Goal: Information Seeking & Learning: Learn about a topic

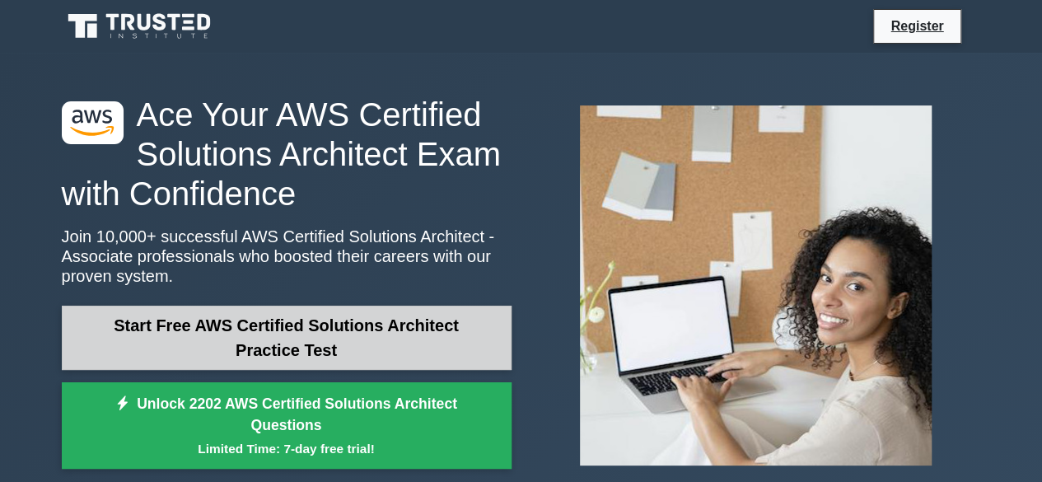
click at [334, 343] on link "Start Free AWS Certified Solutions Architect Practice Test" at bounding box center [287, 338] width 450 height 64
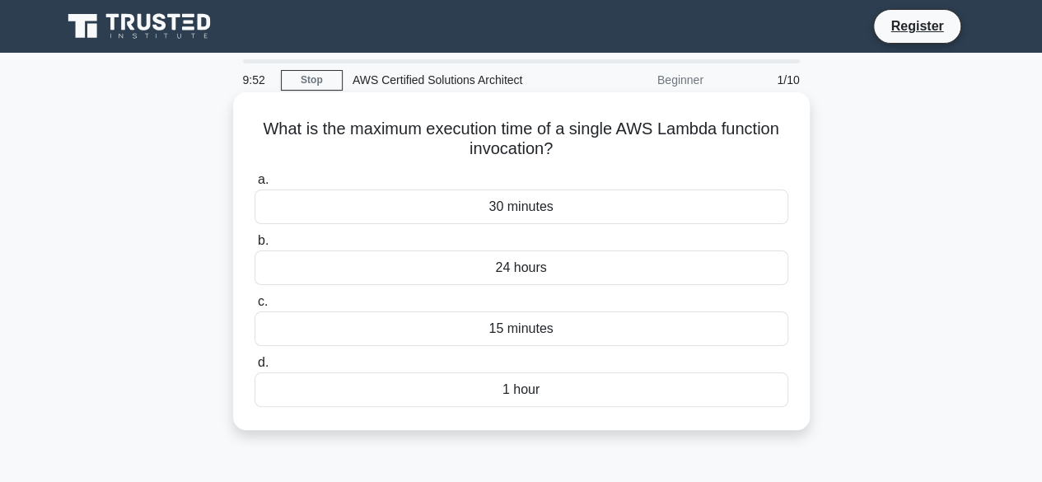
click at [516, 336] on div "15 minutes" at bounding box center [522, 328] width 534 height 35
click at [255, 307] on input "c. 15 minutes" at bounding box center [255, 302] width 0 height 11
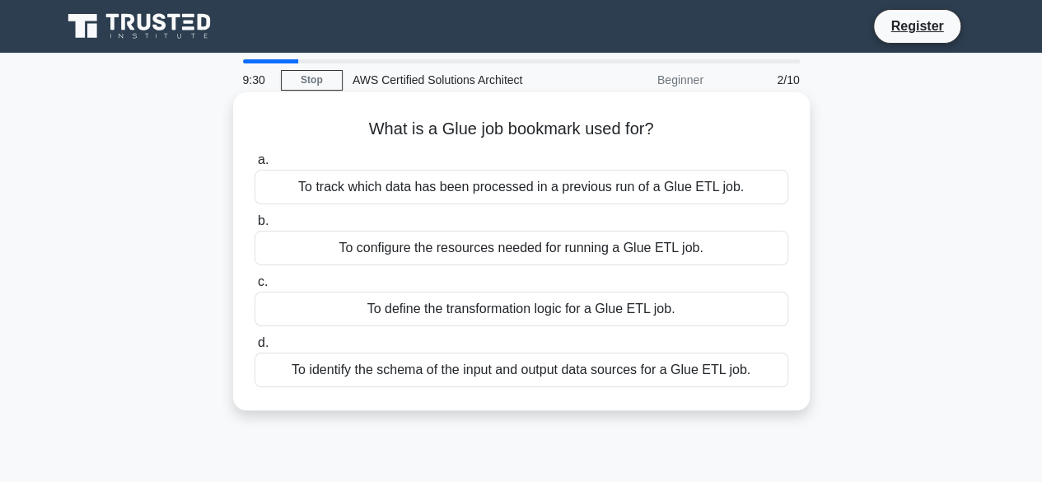
click at [507, 126] on h5 "What is a Glue job bookmark used for? .spinner_0XTQ{transform-origin:center;ani…" at bounding box center [521, 129] width 537 height 21
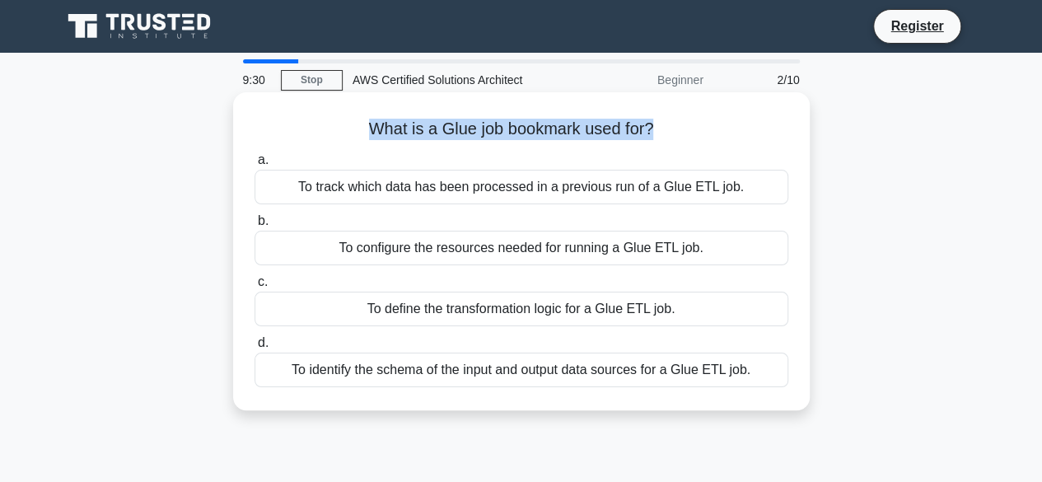
click at [507, 126] on h5 "What is a Glue job bookmark used for? .spinner_0XTQ{transform-origin:center;ani…" at bounding box center [521, 129] width 537 height 21
copy div "What is a Glue job bookmark used for? .spinner_0XTQ{transform-origin:center;ani…"
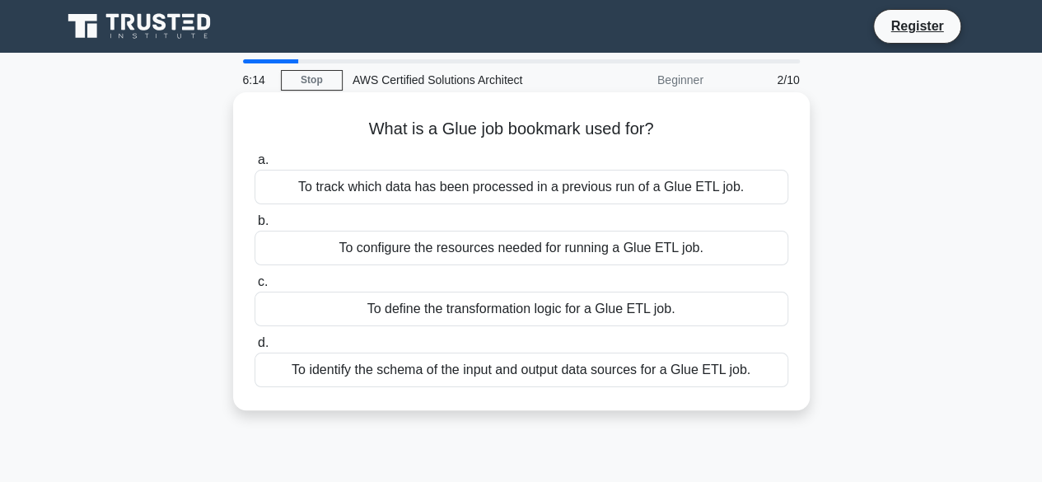
click at [476, 189] on div "To track which data has been processed in a previous run of a Glue ETL job." at bounding box center [522, 187] width 534 height 35
click at [255, 166] on input "a. To track which data has been processed in a previous run of a Glue ETL job." at bounding box center [255, 160] width 0 height 11
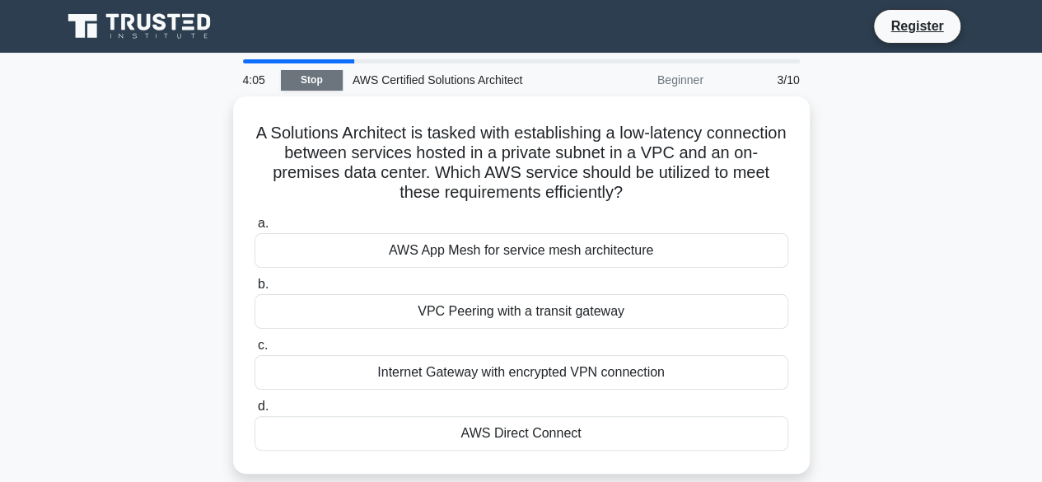
click at [325, 84] on link "Stop" at bounding box center [312, 80] width 62 height 21
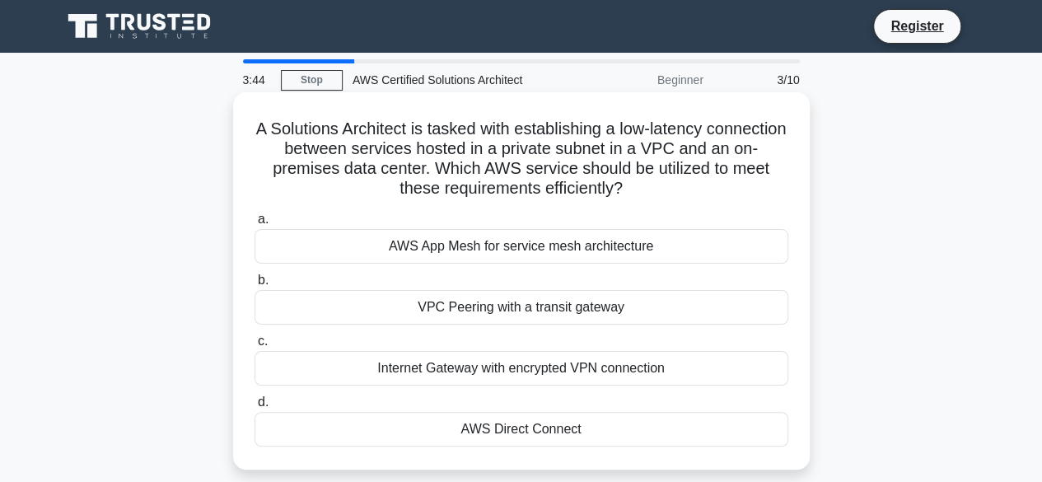
click at [521, 428] on div "AWS Direct Connect" at bounding box center [522, 429] width 534 height 35
click at [255, 408] on input "d. AWS Direct Connect" at bounding box center [255, 402] width 0 height 11
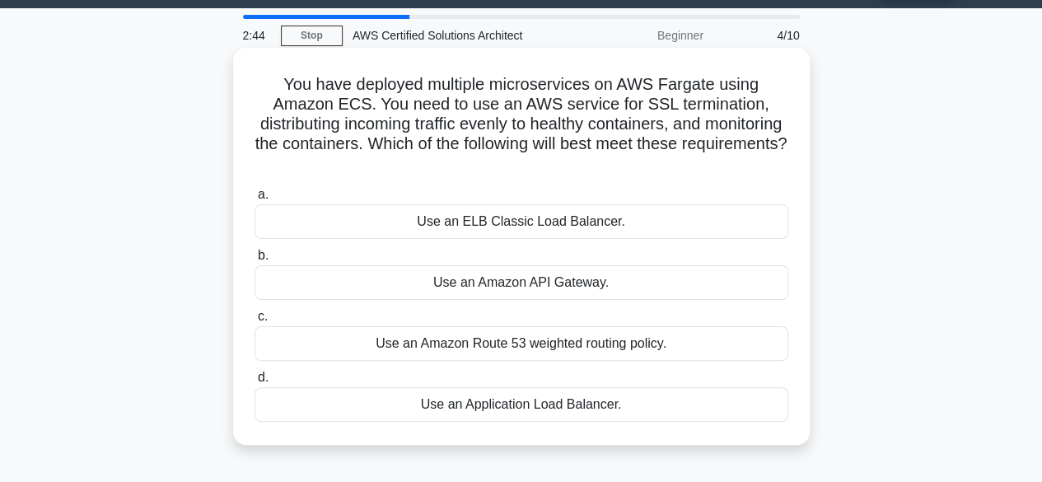
scroll to position [82, 0]
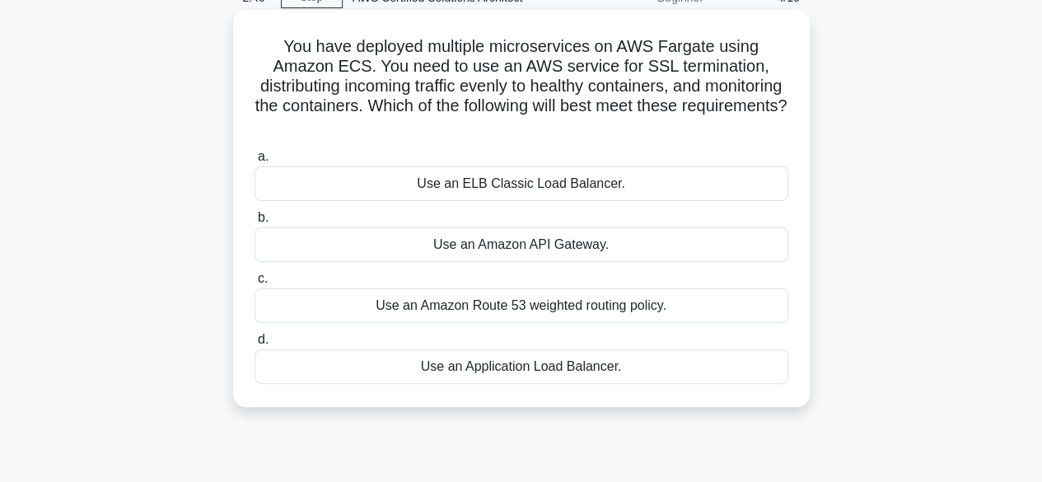
click at [526, 369] on div "Use an Application Load Balancer." at bounding box center [522, 366] width 534 height 35
click at [255, 345] on input "d. Use an Application Load Balancer." at bounding box center [255, 339] width 0 height 11
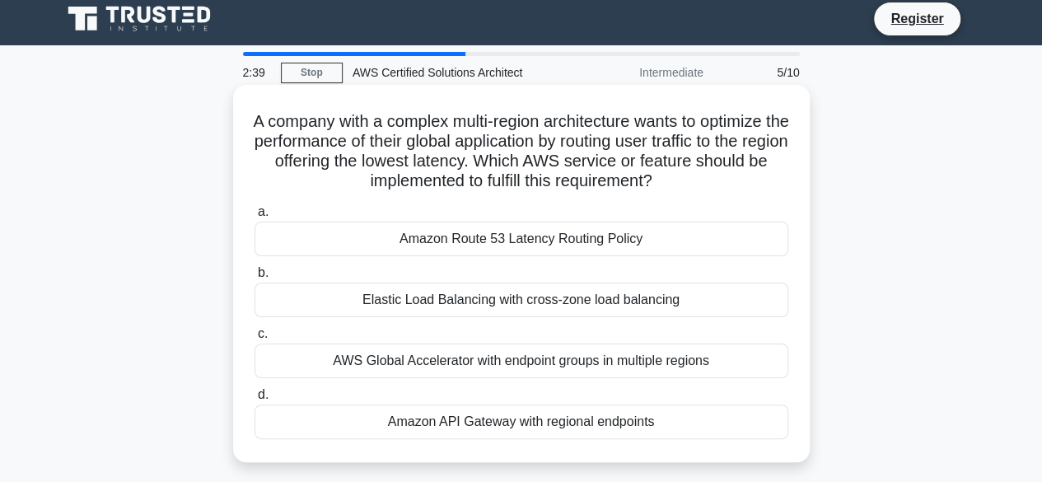
scroll to position [0, 0]
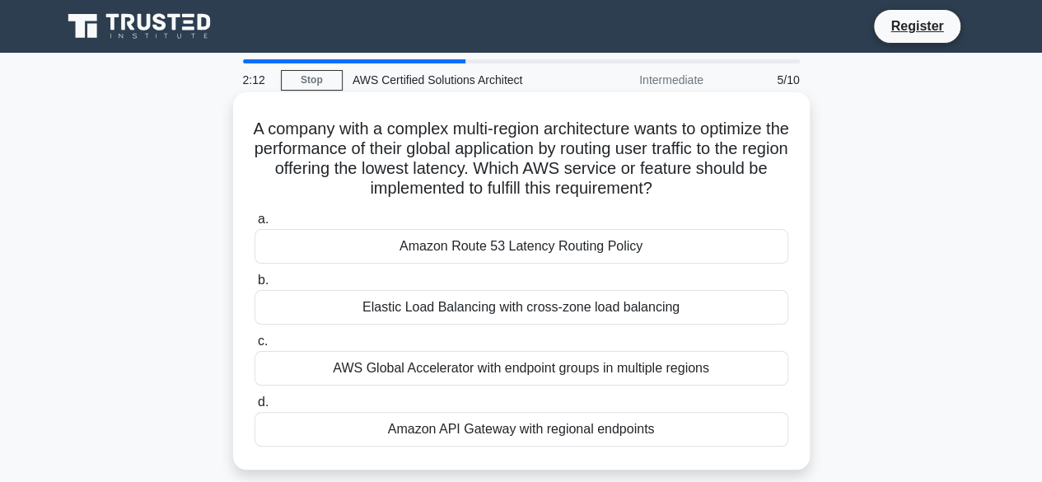
click at [440, 370] on div "AWS Global Accelerator with endpoint groups in multiple regions" at bounding box center [522, 368] width 534 height 35
click at [255, 347] on input "c. AWS Global Accelerator with endpoint groups in multiple regions" at bounding box center [255, 341] width 0 height 11
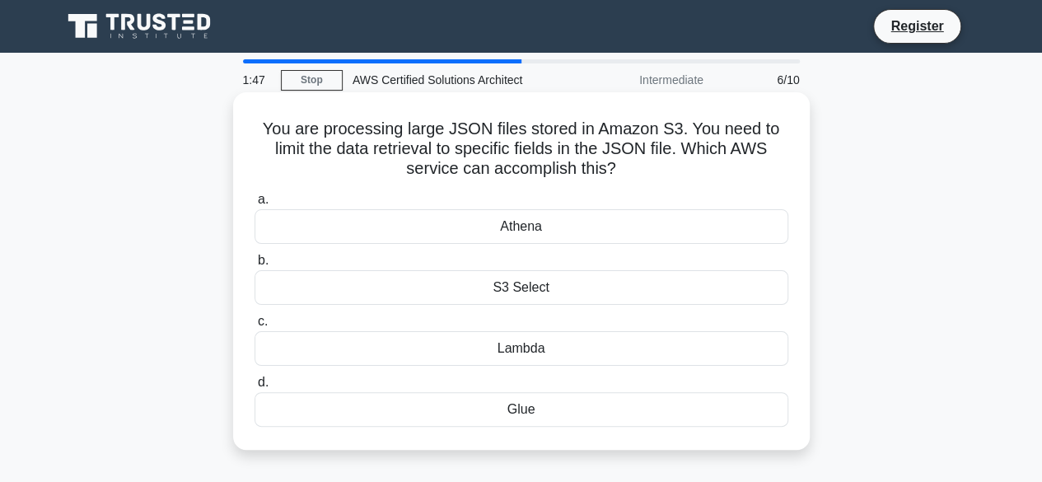
click at [610, 231] on div "Athena" at bounding box center [522, 226] width 534 height 35
click at [255, 205] on input "a. Athena" at bounding box center [255, 199] width 0 height 11
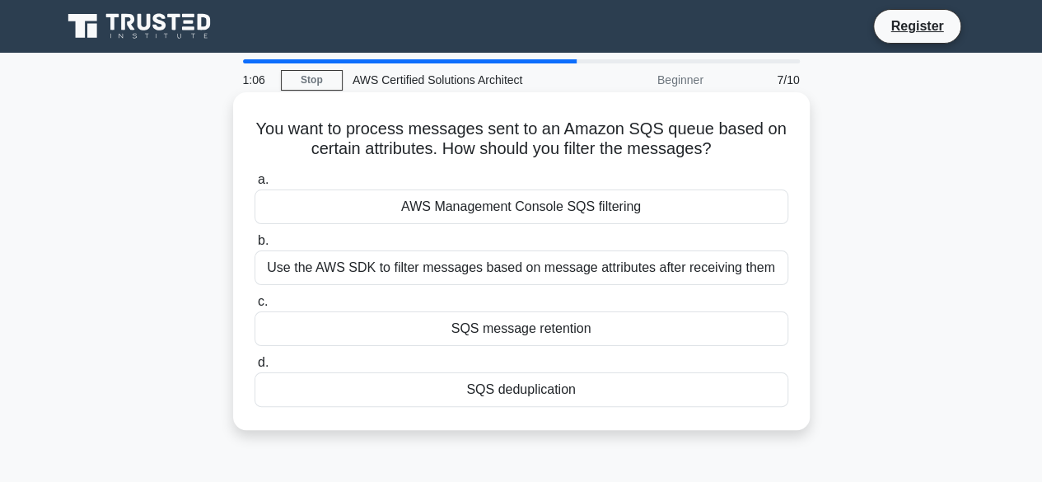
click at [642, 143] on h5 "You want to process messages sent to an Amazon SQS queue based on certain attri…" at bounding box center [521, 139] width 537 height 41
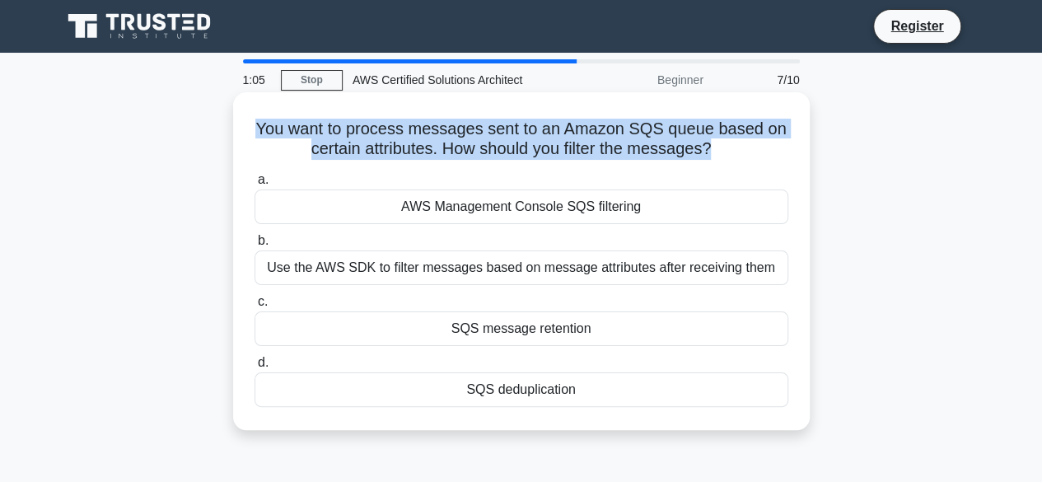
click at [642, 143] on h5 "You want to process messages sent to an Amazon SQS queue based on certain attri…" at bounding box center [521, 139] width 537 height 41
copy div "You want to process messages sent to an Amazon SQS queue based on certain attri…"
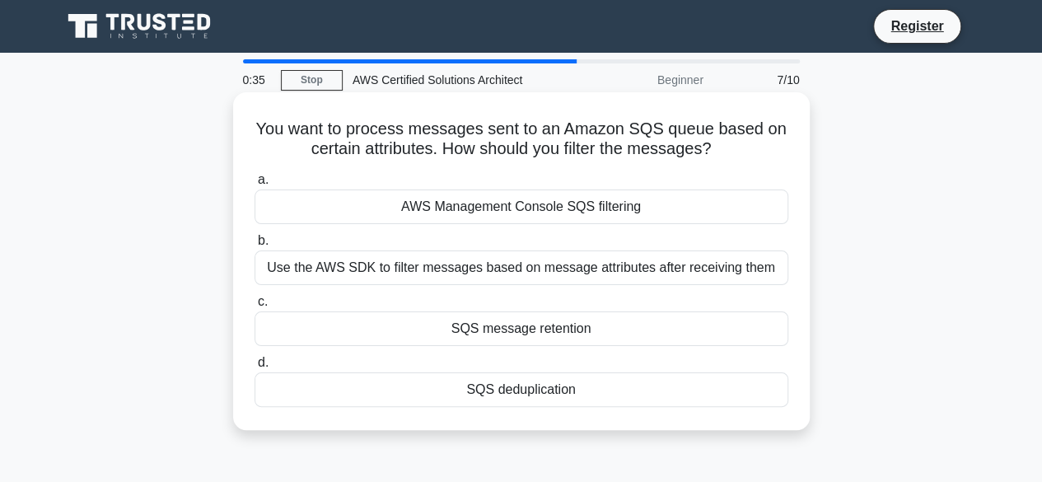
click at [621, 215] on div "AWS Management Console SQS filtering" at bounding box center [522, 206] width 534 height 35
click at [255, 185] on input "a. AWS Management Console SQS filtering" at bounding box center [255, 180] width 0 height 11
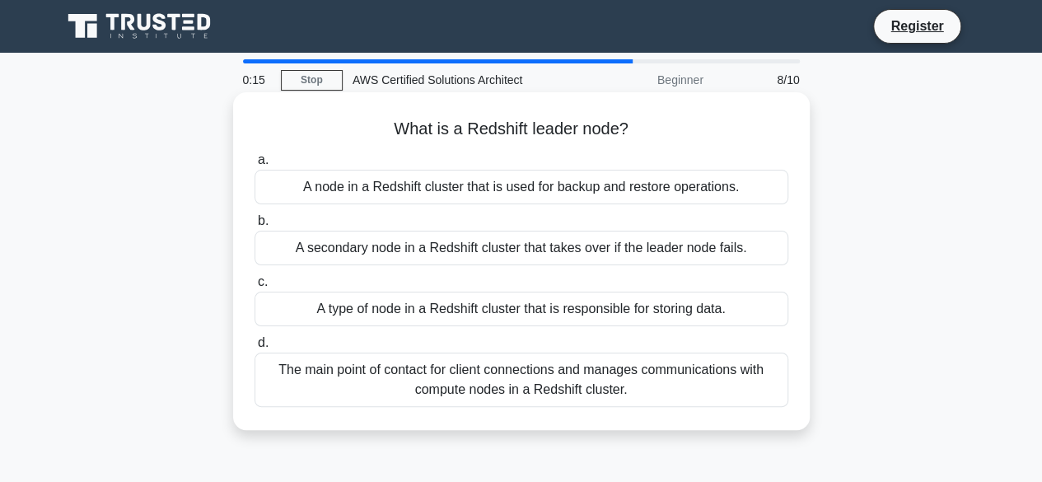
click at [573, 133] on h5 "What is a Redshift leader node? .spinner_0XTQ{transform-origin:center;animation…" at bounding box center [521, 129] width 537 height 21
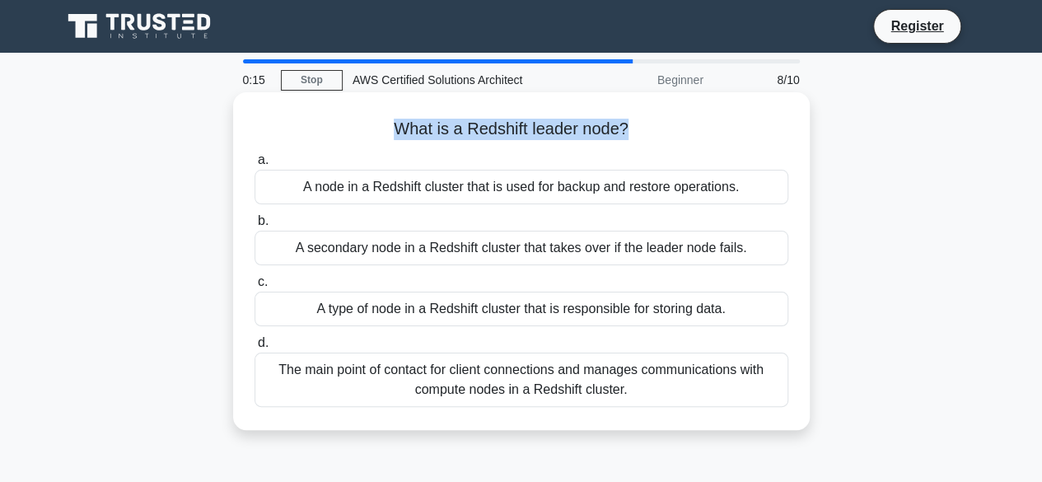
click at [573, 133] on h5 "What is a Redshift leader node? .spinner_0XTQ{transform-origin:center;animation…" at bounding box center [521, 129] width 537 height 21
copy div "What is a Redshift leader node? .spinner_0XTQ{transform-origin:center;animation…"
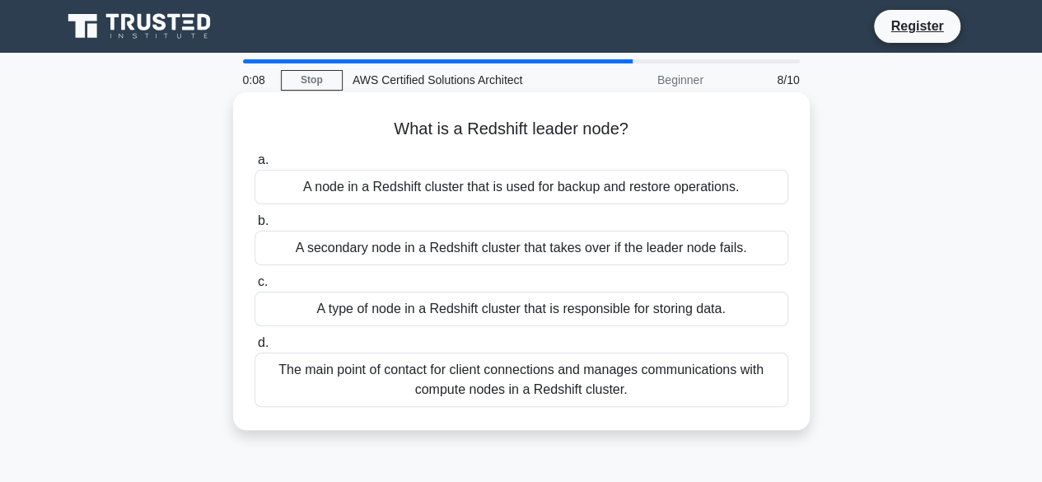
click at [516, 380] on div "The main point of contact for client connections and manages communications wit…" at bounding box center [522, 380] width 534 height 54
click at [255, 348] on input "d. The main point of contact for client connections and manages communications …" at bounding box center [255, 343] width 0 height 11
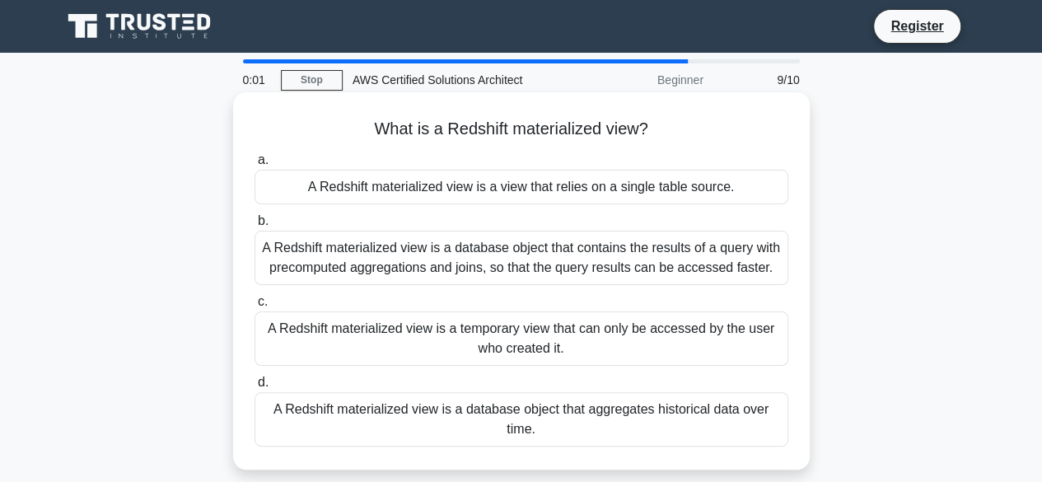
click at [464, 269] on div "A Redshift materialized view is a database object that contains the results of …" at bounding box center [522, 258] width 534 height 54
click at [255, 227] on input "b. A Redshift materialized view is a database object that contains the results …" at bounding box center [255, 221] width 0 height 11
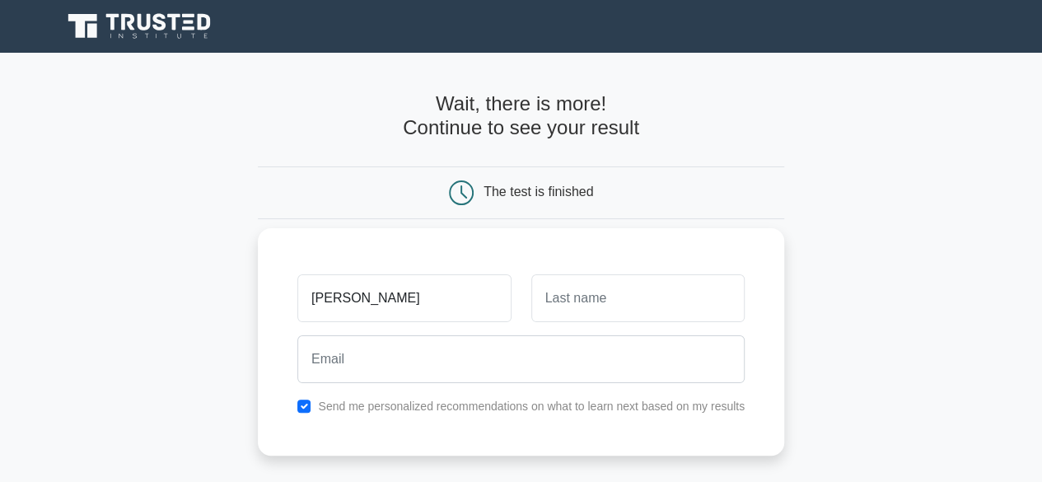
type input "[PERSON_NAME]"
type input "Korsos"
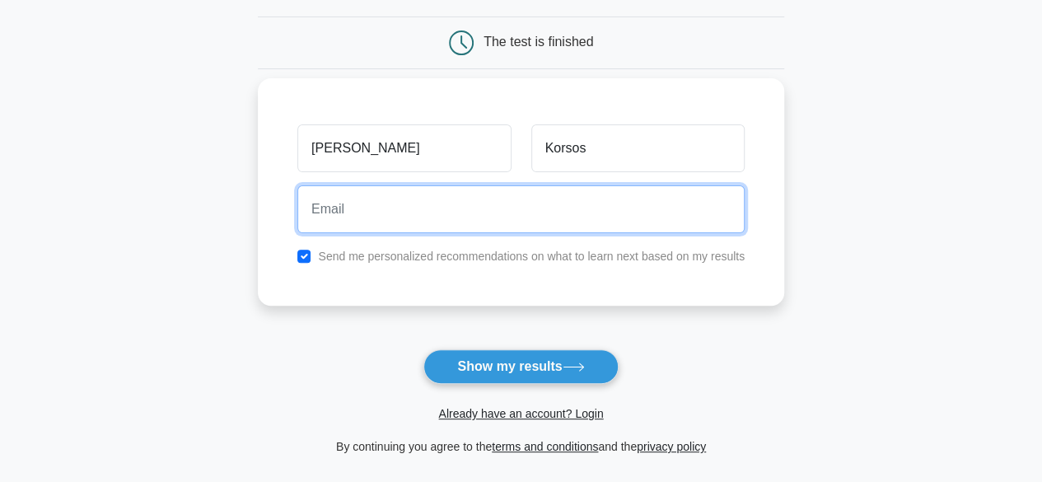
scroll to position [165, 0]
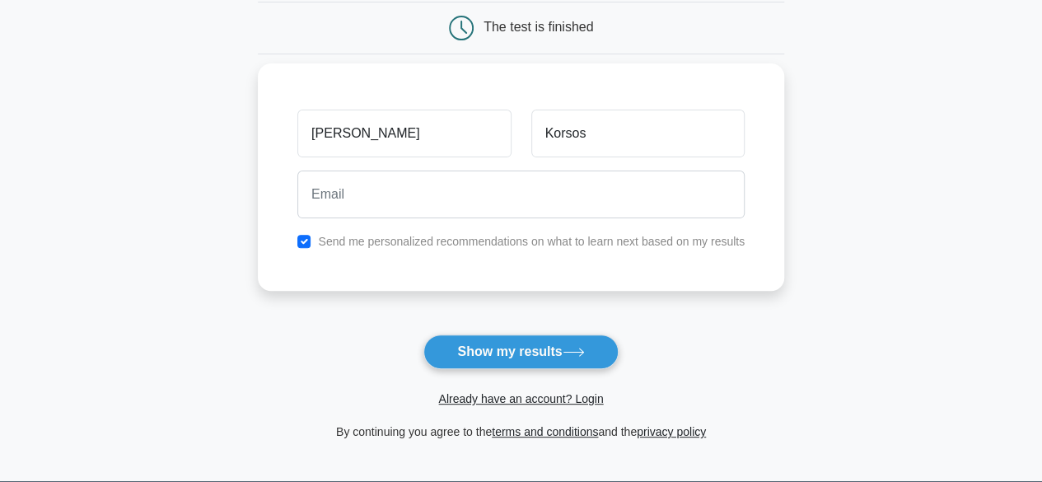
click at [333, 242] on label "Send me personalized recommendations on what to learn next based on my results" at bounding box center [531, 241] width 427 height 13
click at [305, 236] on input "checkbox" at bounding box center [303, 241] width 13 height 13
checkbox input "false"
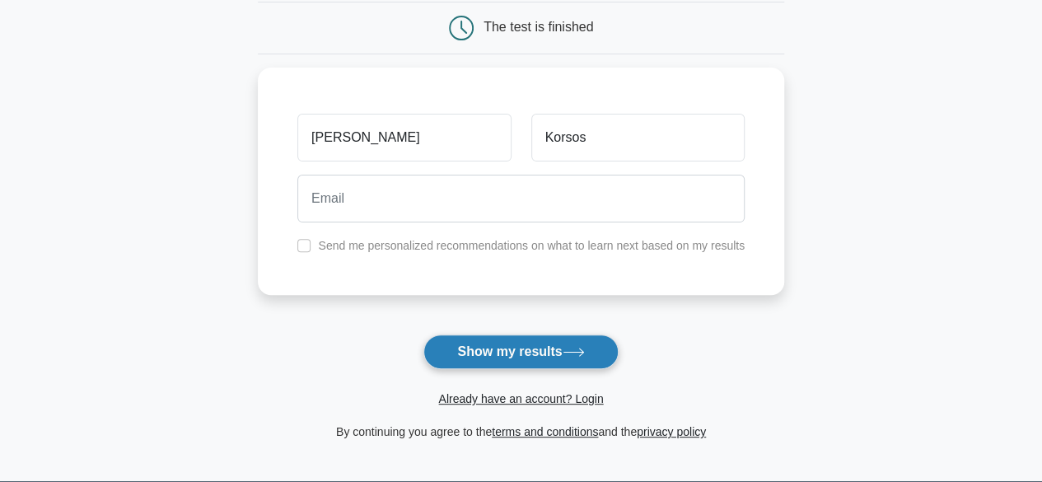
click at [473, 357] on button "Show my results" at bounding box center [520, 351] width 194 height 35
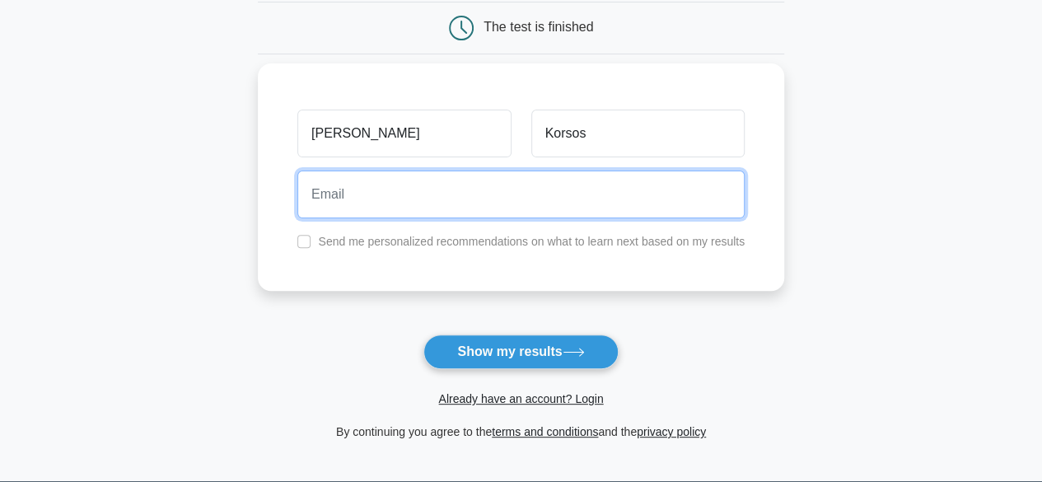
click at [433, 211] on input "email" at bounding box center [520, 195] width 447 height 48
type input "korsosbalint@gmail.com"
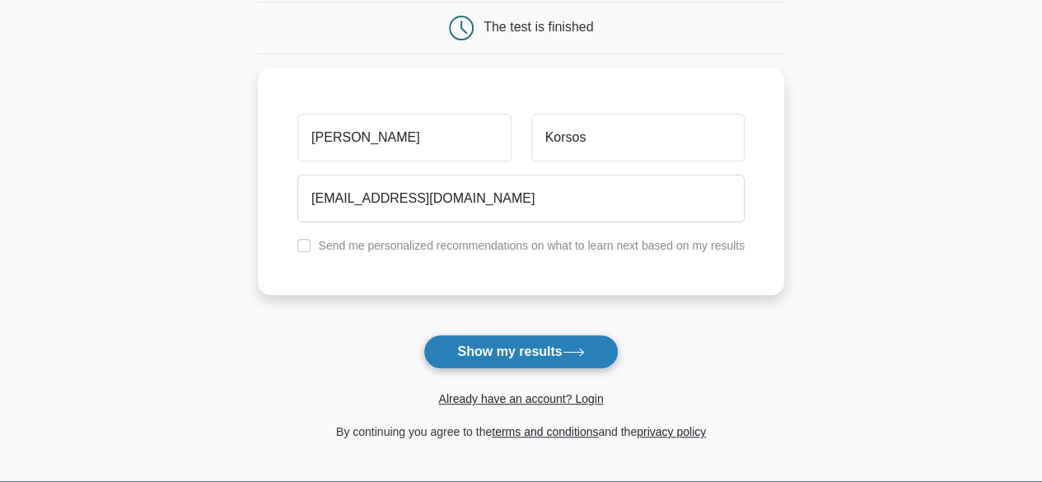
click at [546, 357] on button "Show my results" at bounding box center [520, 351] width 194 height 35
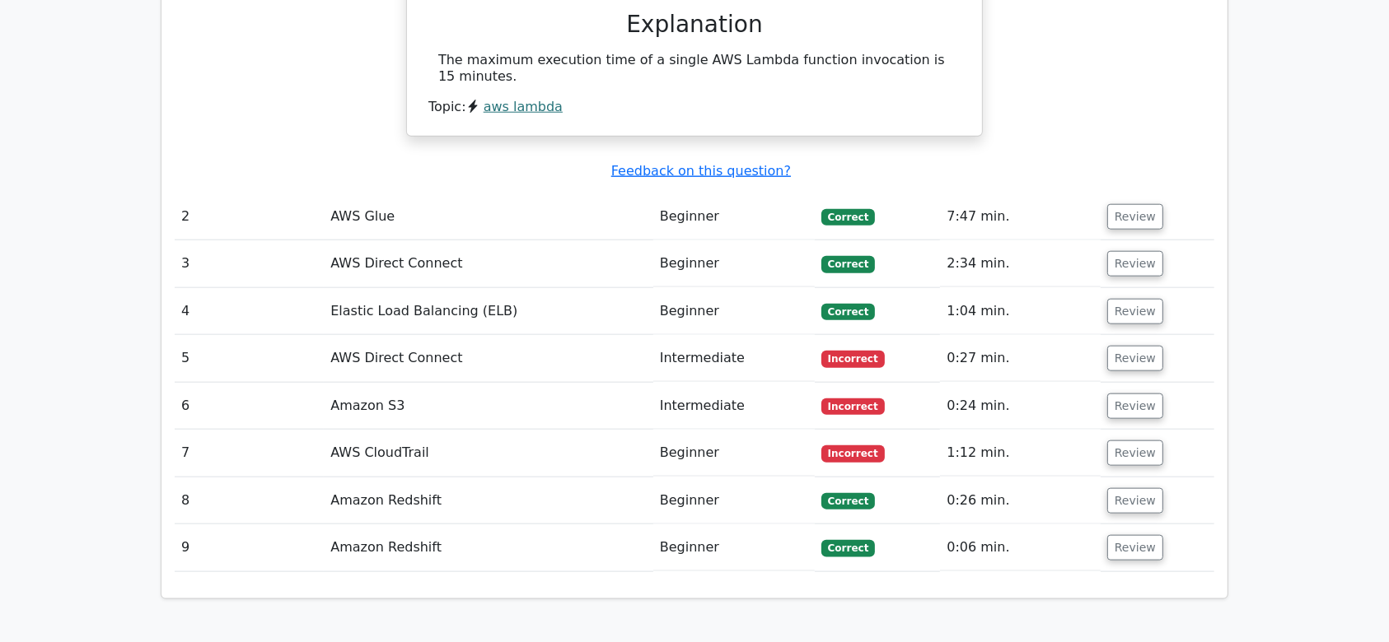
scroll to position [1798, 0]
click at [1041, 347] on button "Review" at bounding box center [1135, 360] width 56 height 26
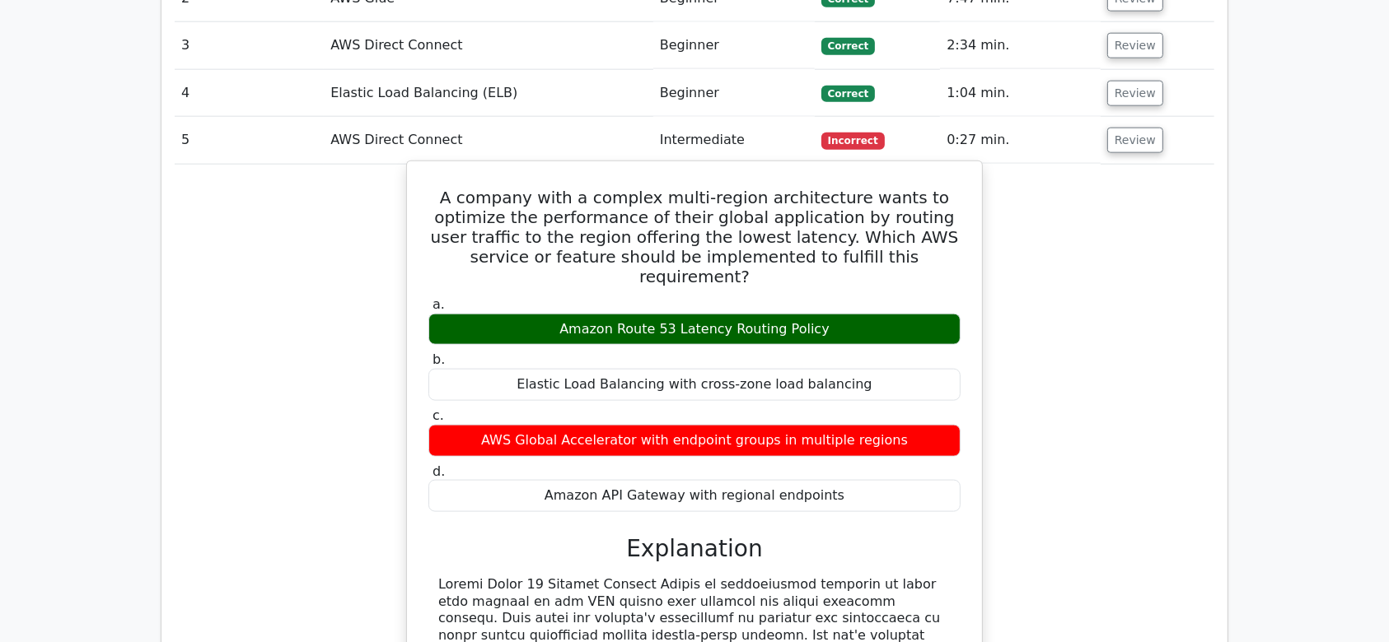
scroll to position [1908, 0]
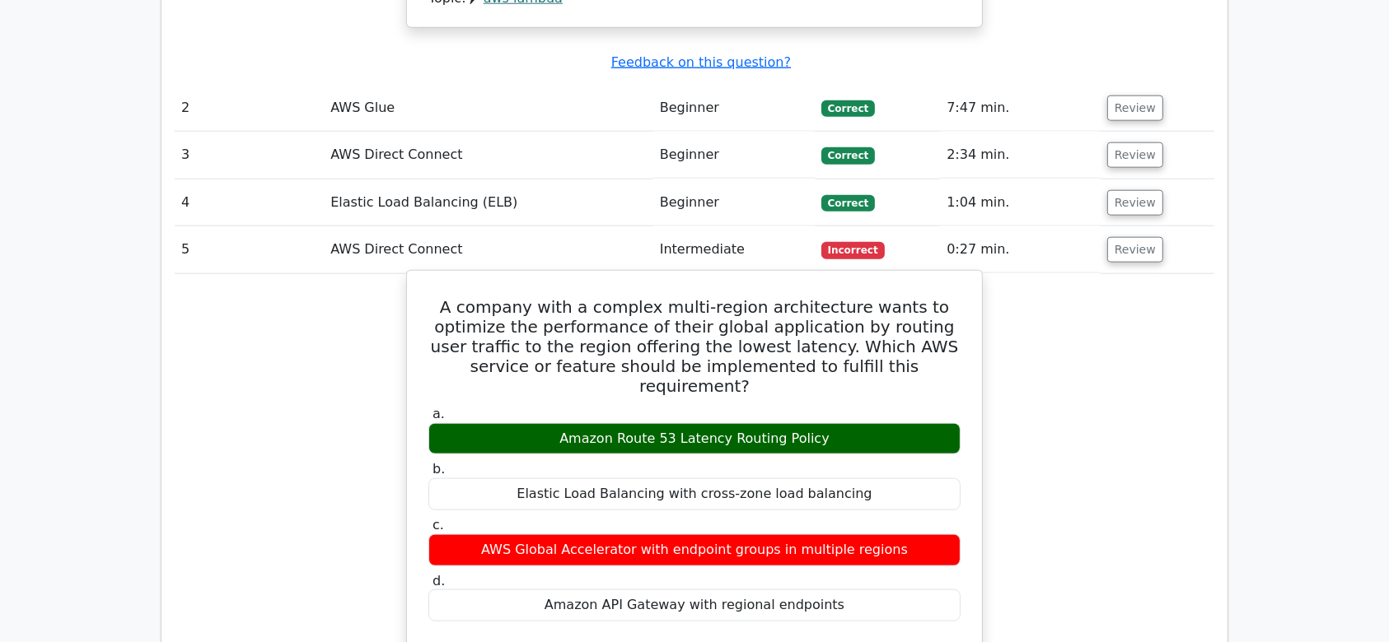
click at [738, 297] on h5 "A company with a complex multi-region architecture wants to optimize the perfor…" at bounding box center [694, 346] width 535 height 99
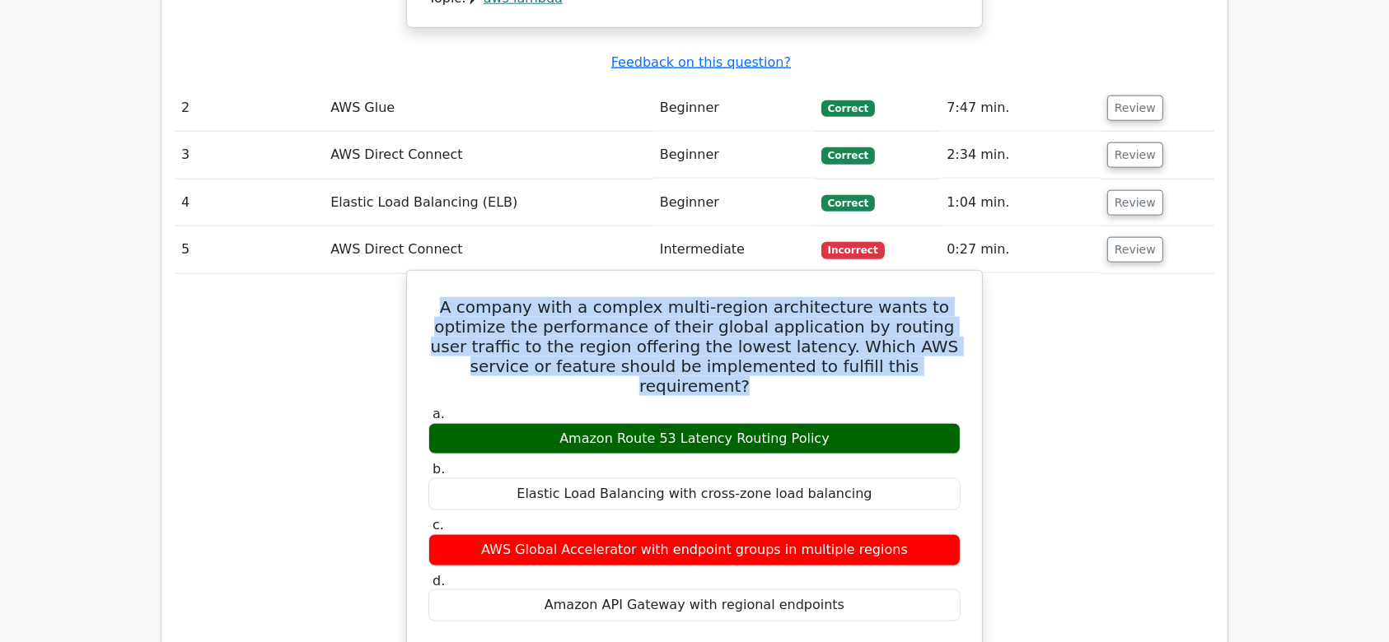
click at [738, 297] on h5 "A company with a complex multi-region architecture wants to optimize the perfor…" at bounding box center [694, 346] width 535 height 99
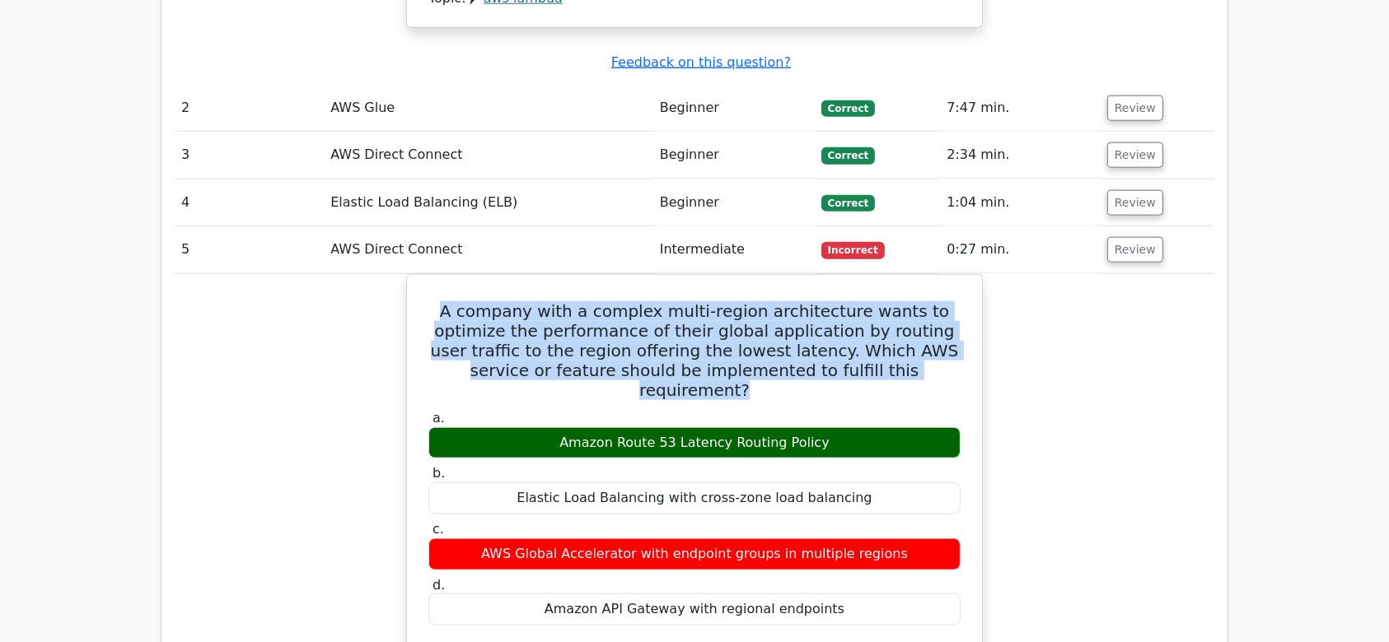
copy div "A company with a complex multi-region architecture wants to optimize the perfor…"
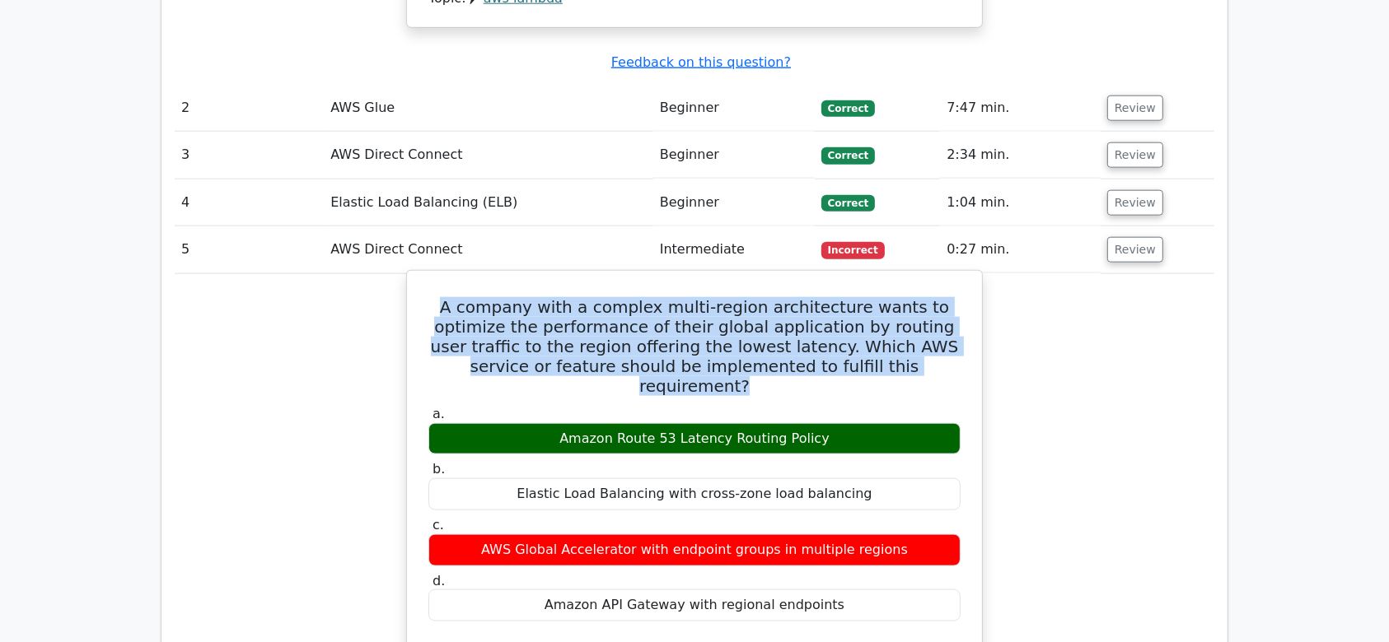
scroll to position [2017, 0]
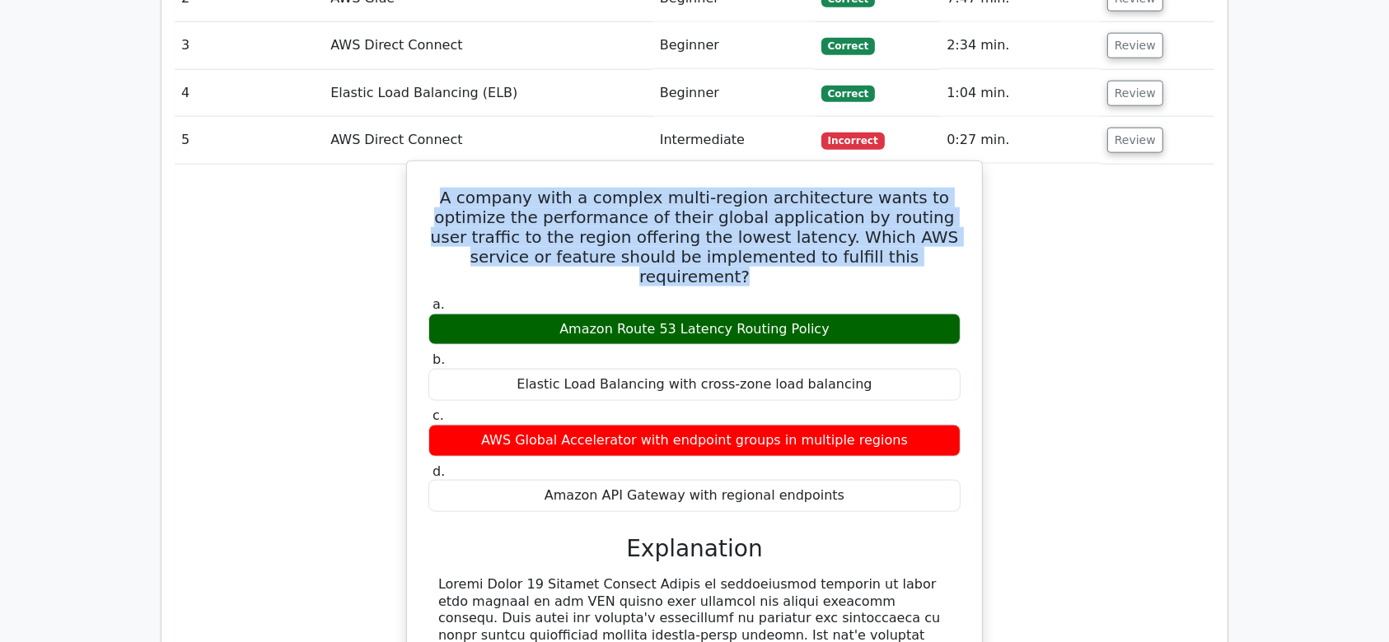
copy div "a. Amazon Route 53 Latency Routing Policy b. Elastic Load Balancing with cross-…"
drag, startPoint x: 850, startPoint y: 396, endPoint x: 427, endPoint y: 207, distance: 463.8
click at [427, 293] on div "a. Amazon Route 53 Latency Routing Policy b. Elastic Load Balancing with cross-…" at bounding box center [694, 404] width 552 height 222
click at [581, 425] on div "AWS Global Accelerator with endpoint groups in multiple regions" at bounding box center [694, 441] width 532 height 32
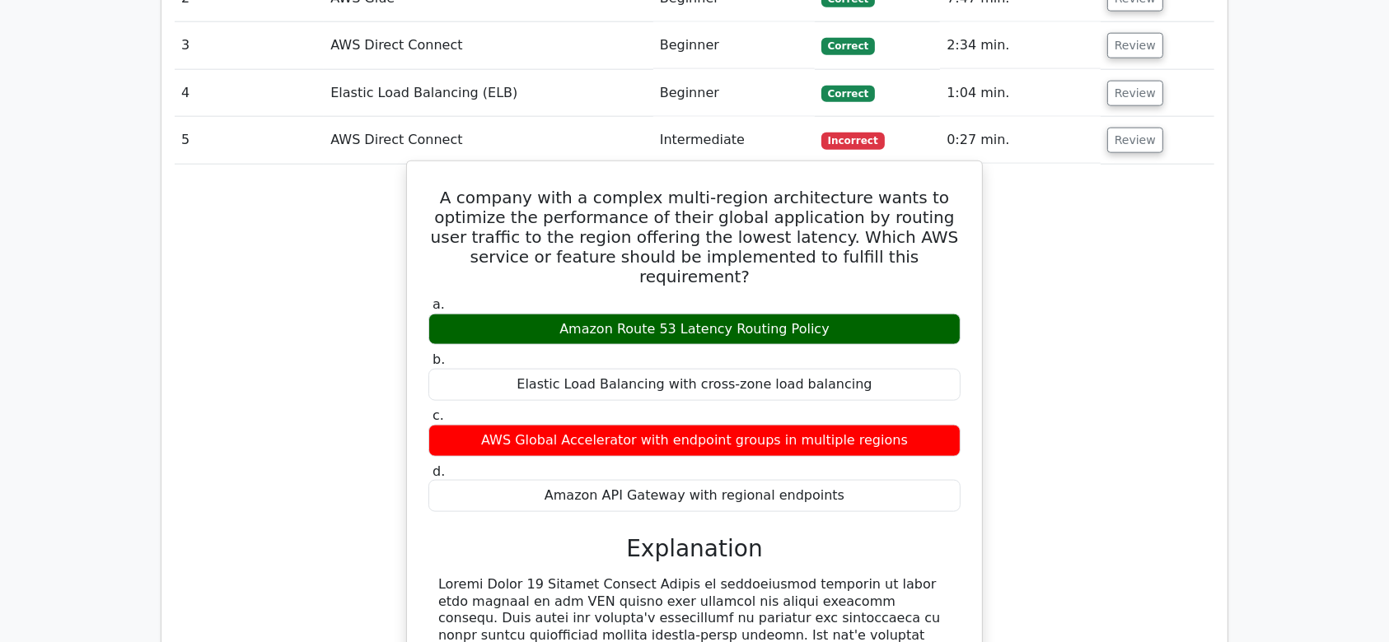
click at [685, 314] on div "Amazon Route 53 Latency Routing Policy" at bounding box center [694, 330] width 532 height 32
copy div "Amazon Route 53 Latency Routing Policy"
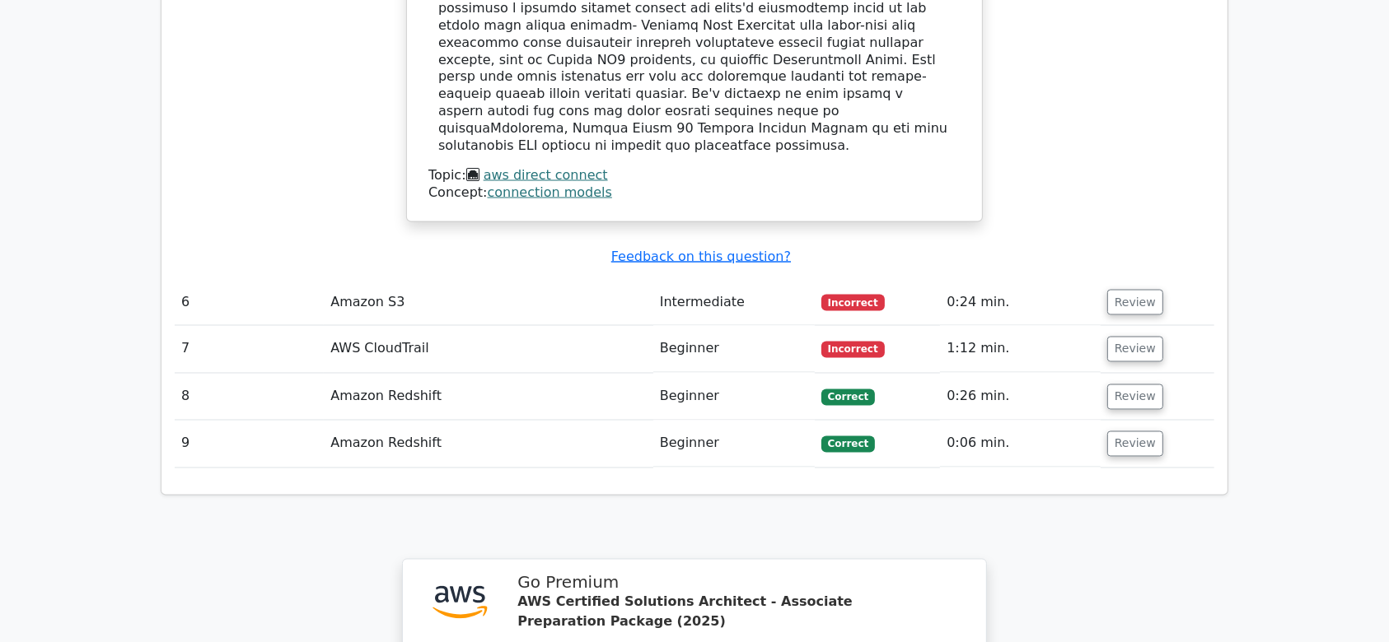
scroll to position [2787, 0]
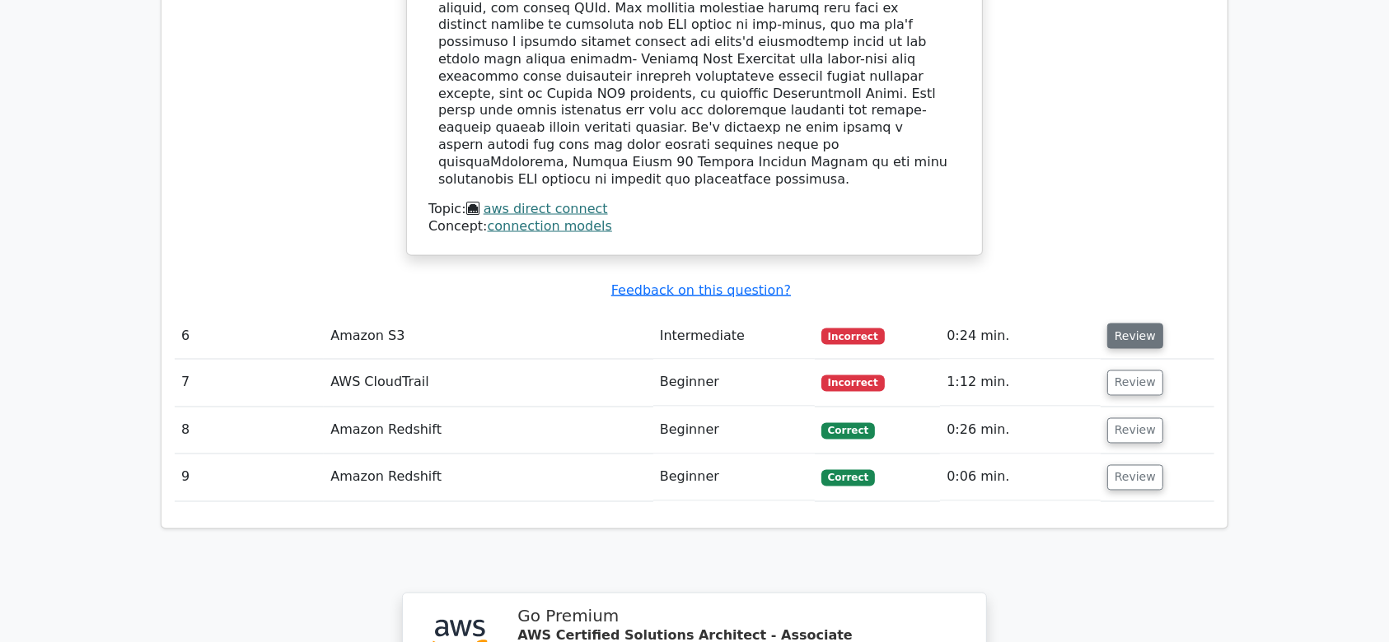
click at [1041, 324] on button "Review" at bounding box center [1135, 337] width 56 height 26
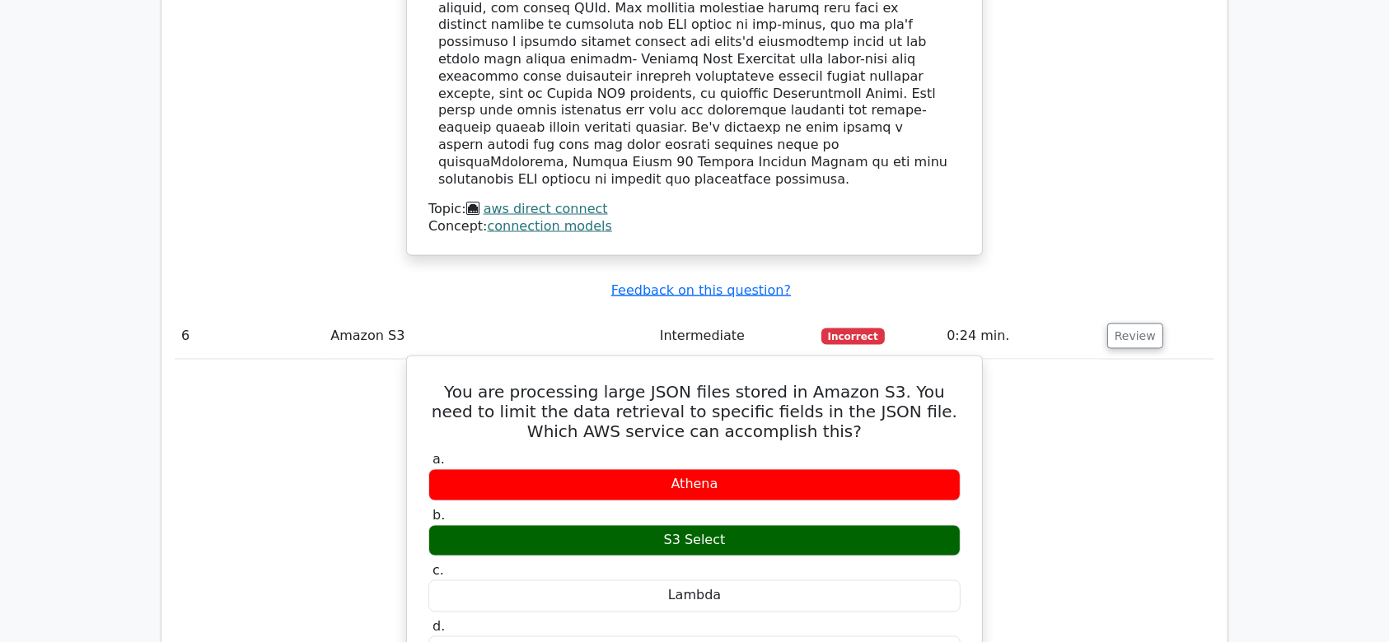
click at [736, 383] on h5 "You are processing large JSON files stored in Amazon S3. You need to limit the …" at bounding box center [694, 412] width 535 height 59
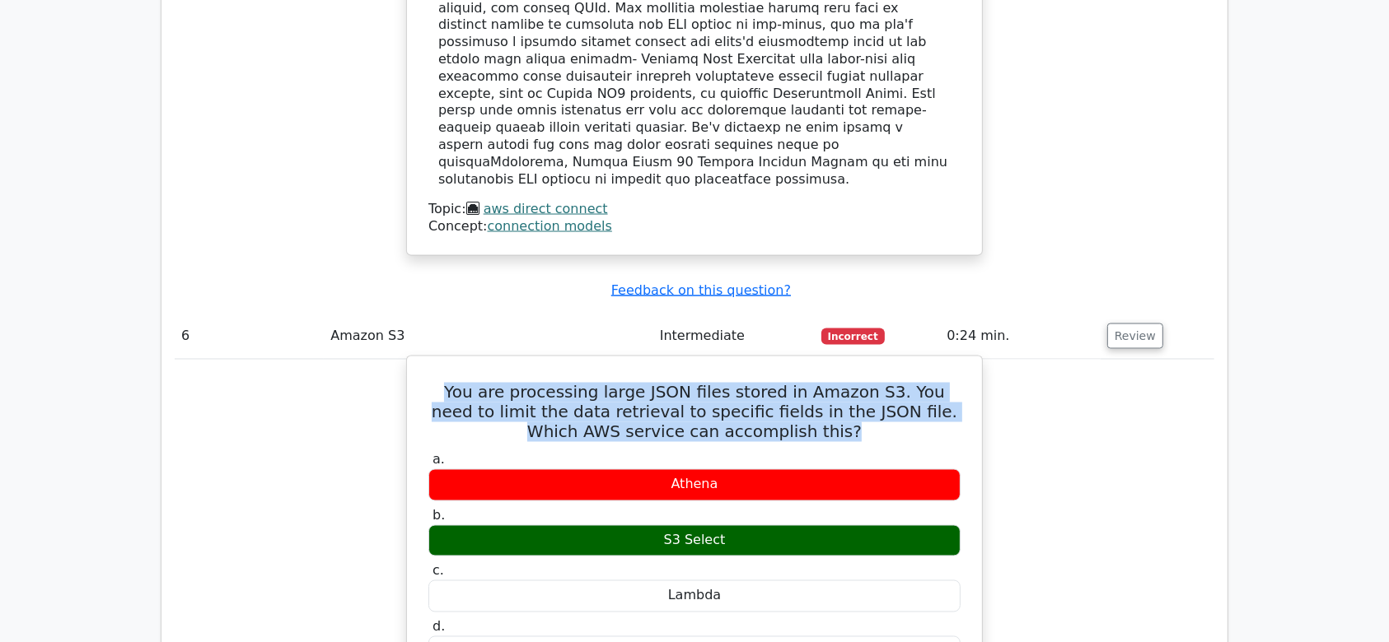
click at [736, 383] on h5 "You are processing large JSON files stored in Amazon S3. You need to limit the …" at bounding box center [694, 412] width 535 height 59
copy div "You are processing large JSON files stored in Amazon S3. You need to limit the …"
drag, startPoint x: 750, startPoint y: 362, endPoint x: 647, endPoint y: 371, distance: 104.2
click at [647, 481] on div "S3 Select" at bounding box center [694, 542] width 532 height 32
copy div "S3 Select"
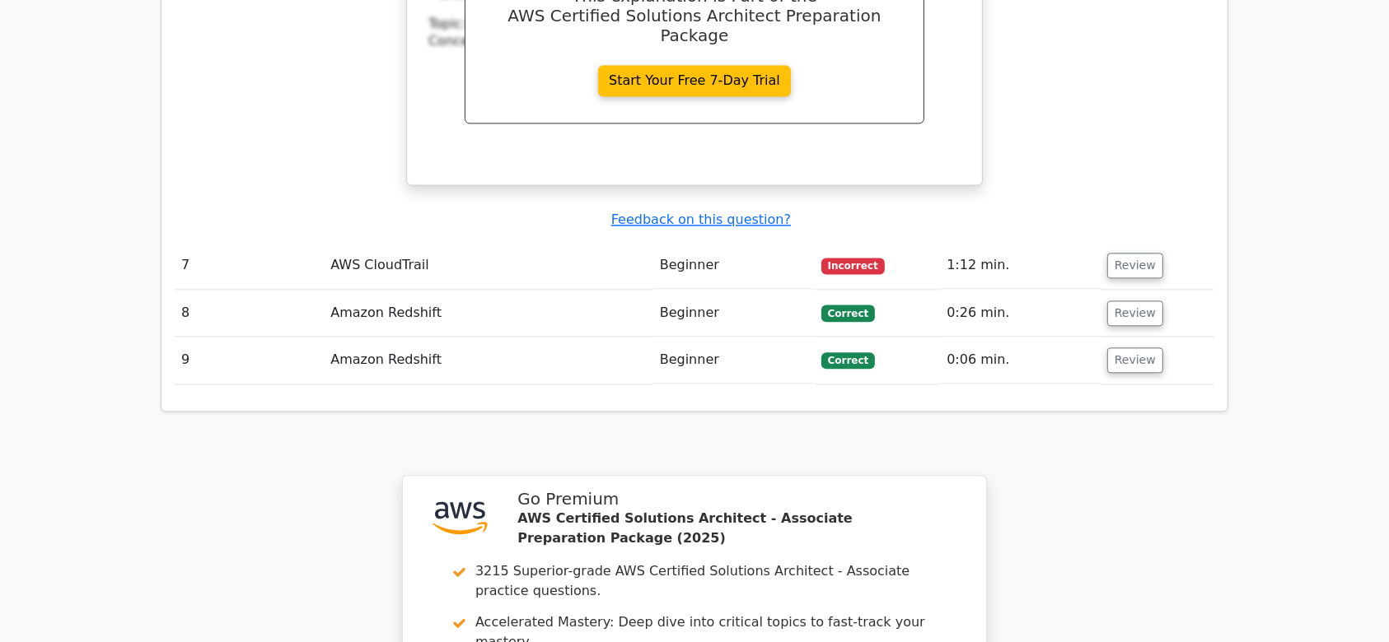
scroll to position [3555, 0]
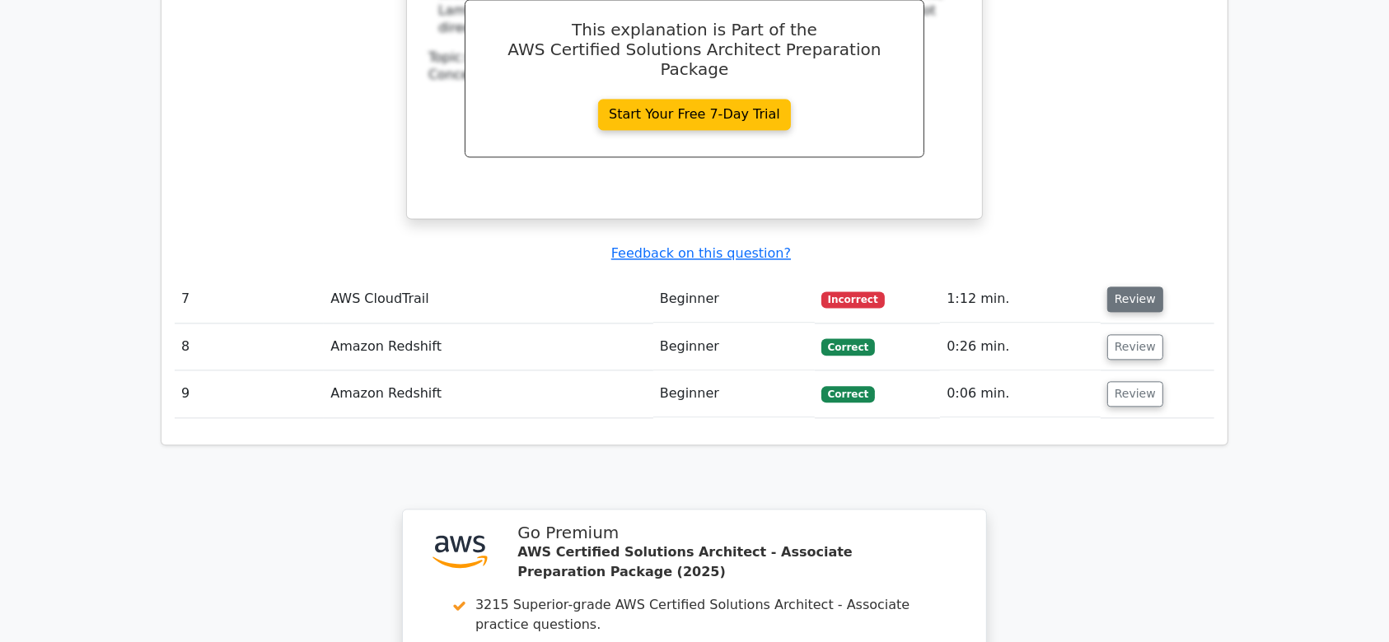
click at [1041, 287] on button "Review" at bounding box center [1135, 300] width 56 height 26
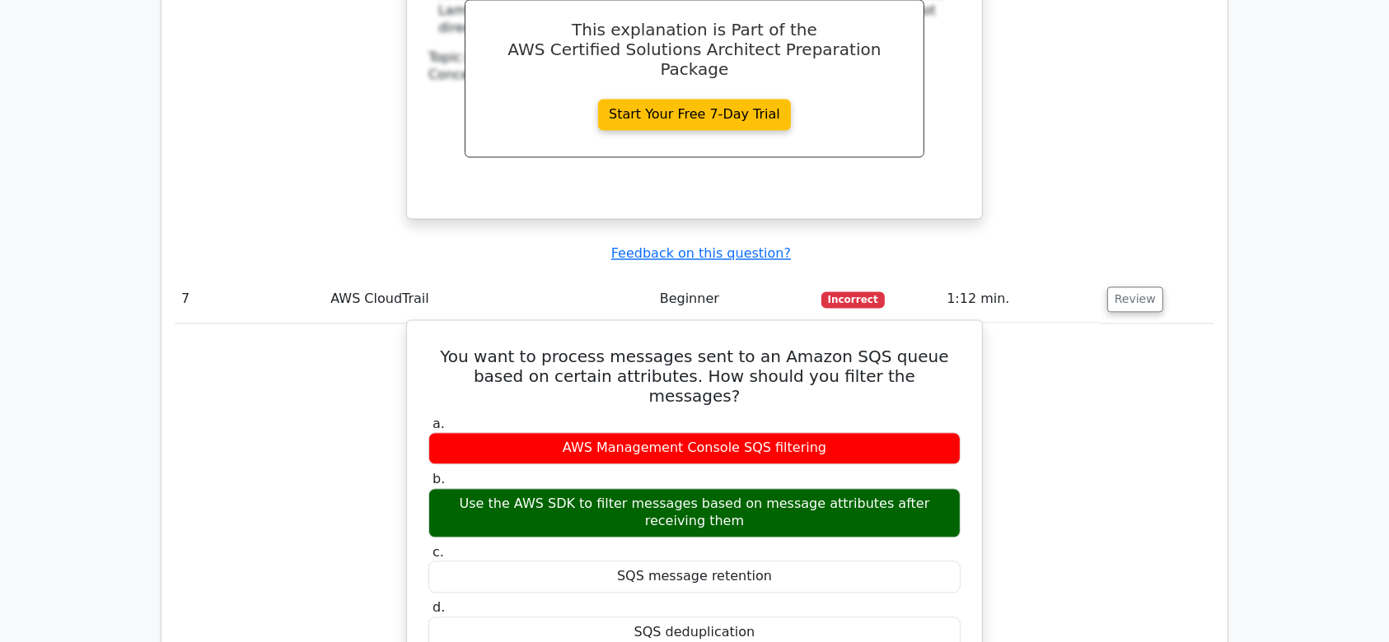
click at [602, 347] on h5 "You want to process messages sent to an Amazon SQS queue based on certain attri…" at bounding box center [694, 376] width 535 height 59
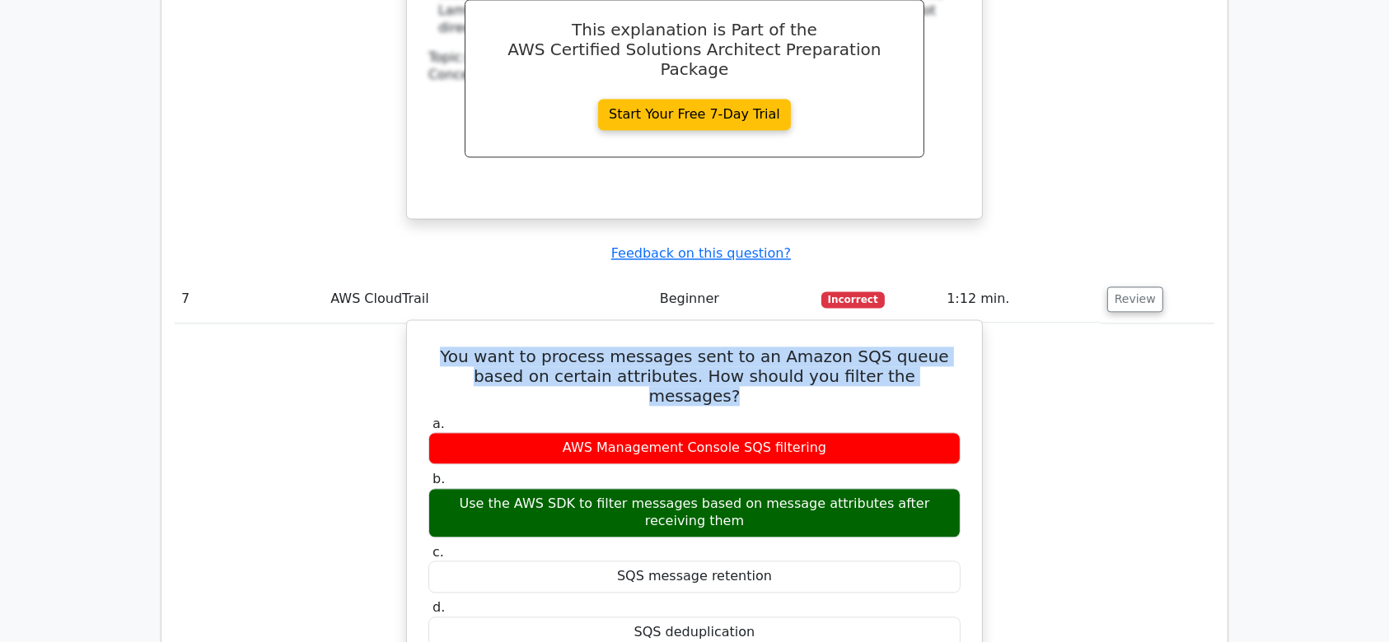
click at [602, 347] on h5 "You want to process messages sent to an Amazon SQS queue based on certain attri…" at bounding box center [694, 376] width 535 height 59
copy div "You want to process messages sent to an Amazon SQS queue based on certain attri…"
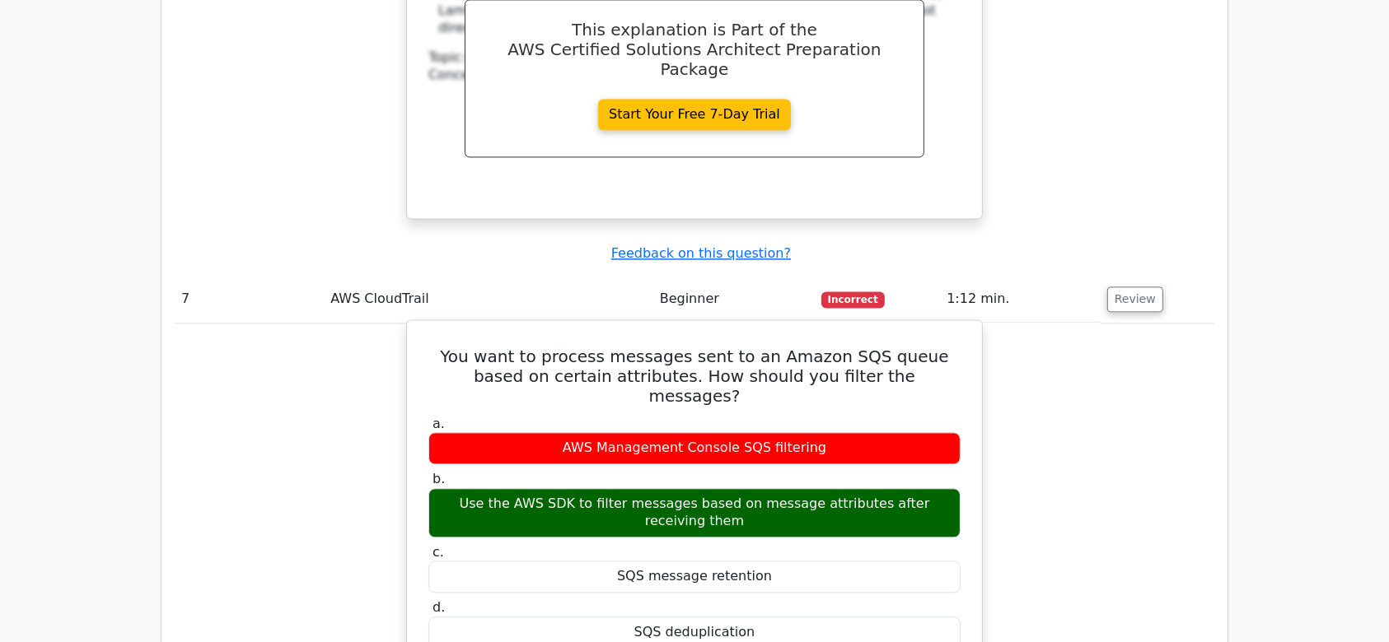
click at [626, 481] on div "Use the AWS SDK to filter messages based on message attributes after receiving …" at bounding box center [694, 512] width 532 height 49
copy div "Use the AWS SDK to filter messages based on message attributes after receiving …"
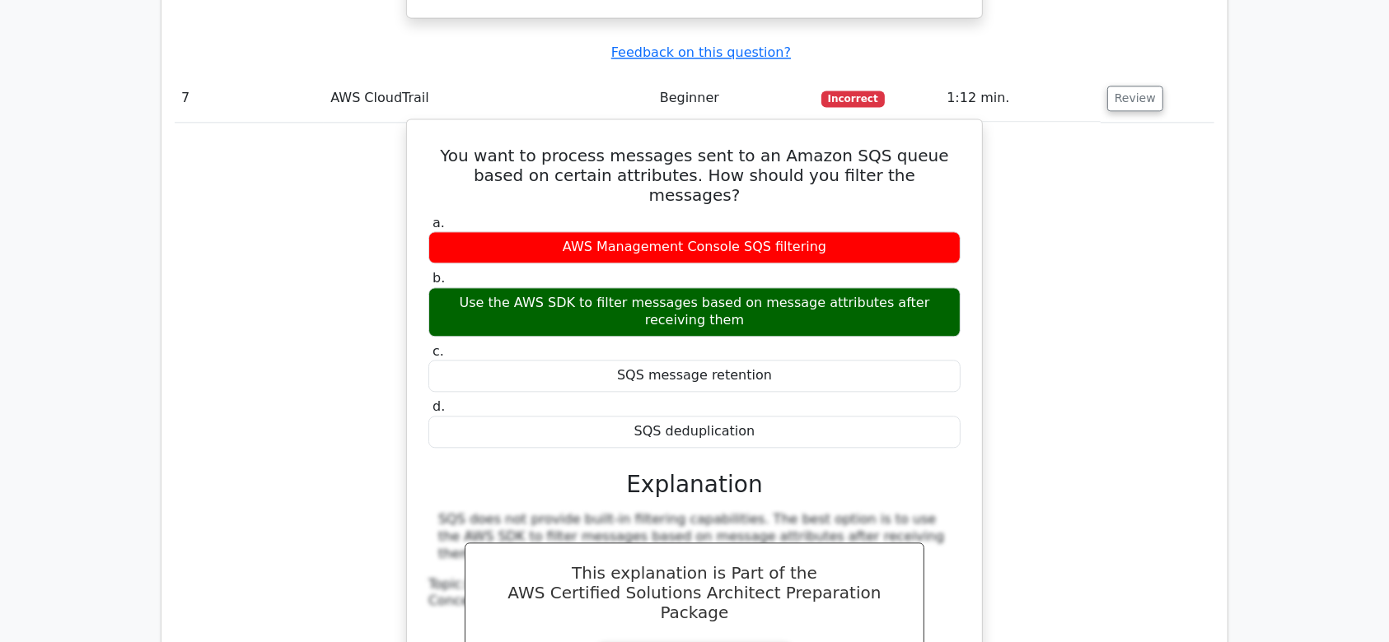
scroll to position [3885, 0]
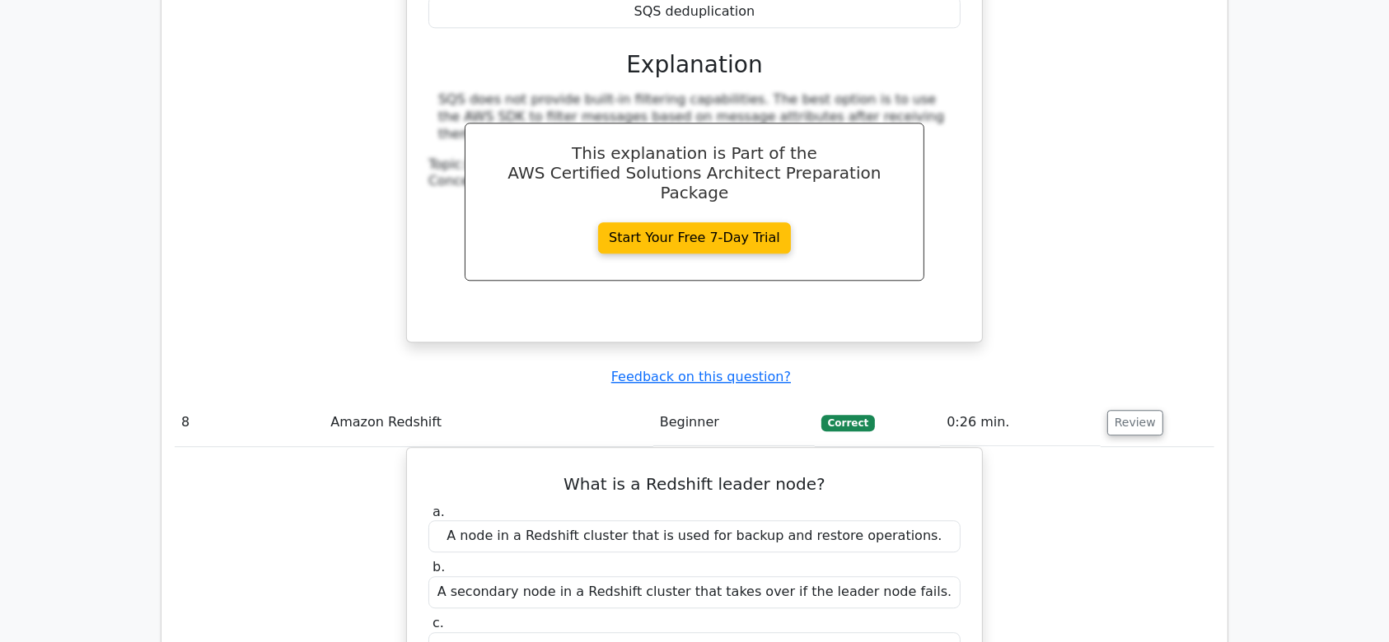
scroll to position [4214, 0]
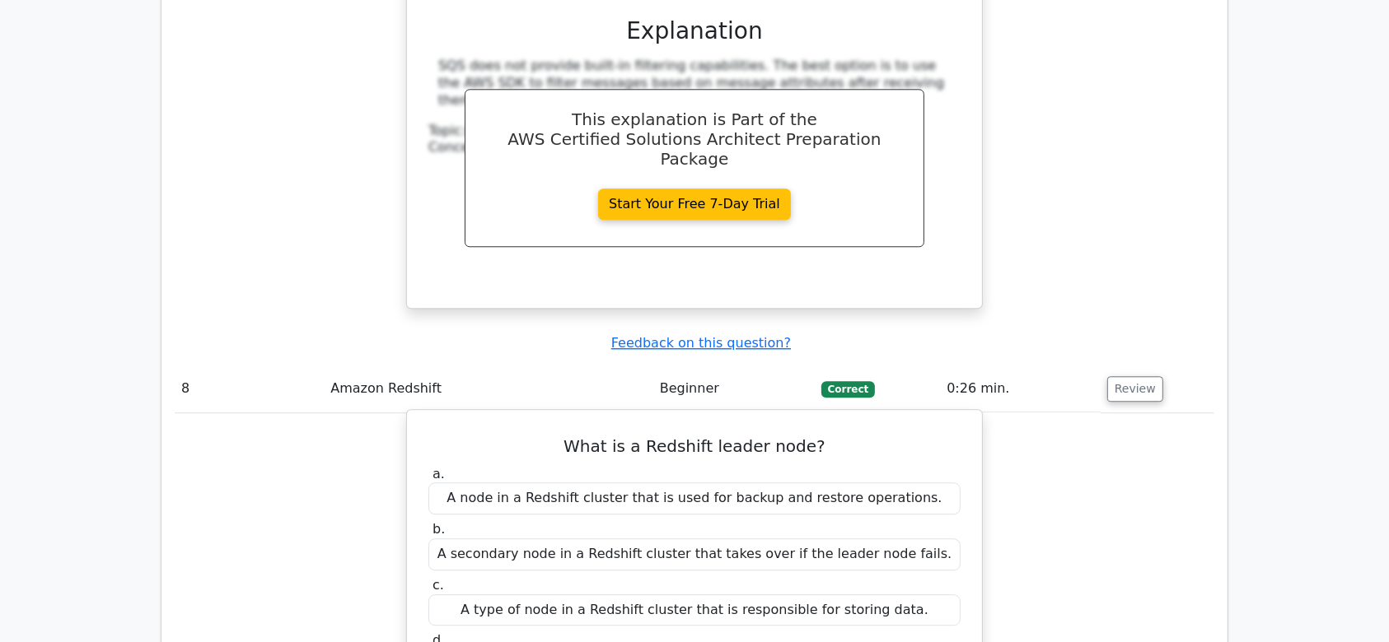
click at [724, 437] on h5 "What is a Redshift leader node?" at bounding box center [694, 447] width 535 height 20
copy div "What is a Redshift leader node?"
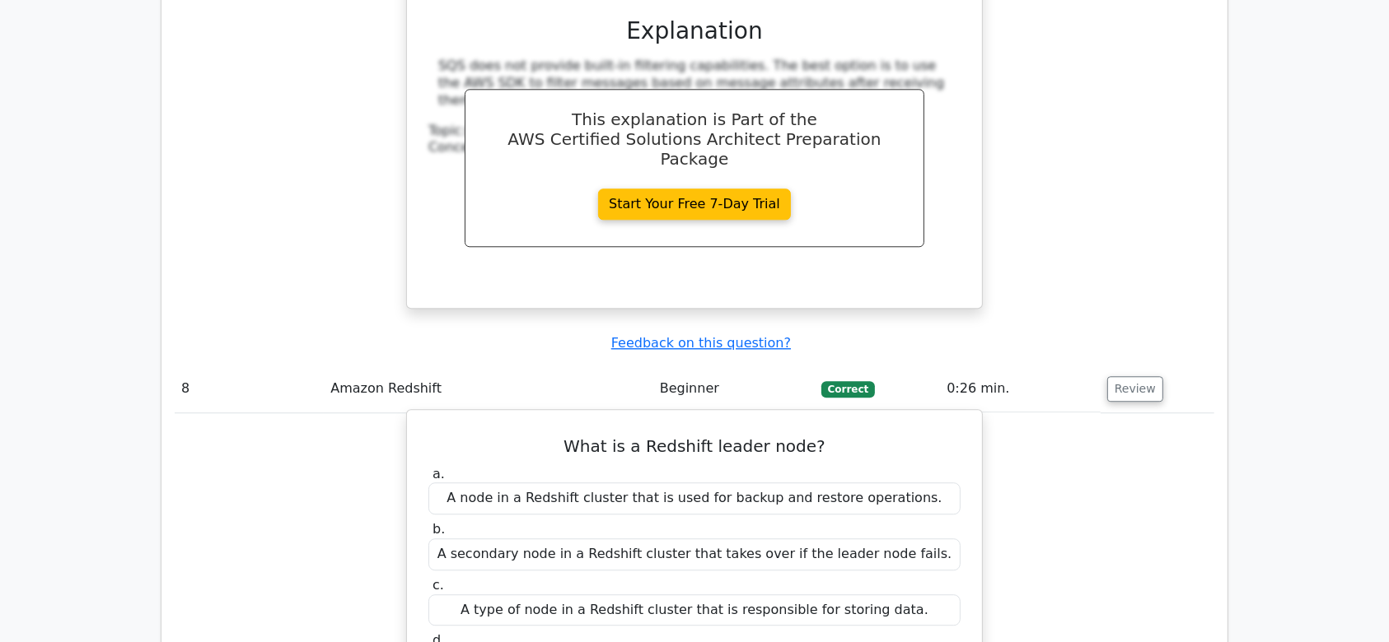
copy div "The main point of contact for client connections and manages communications wit…"
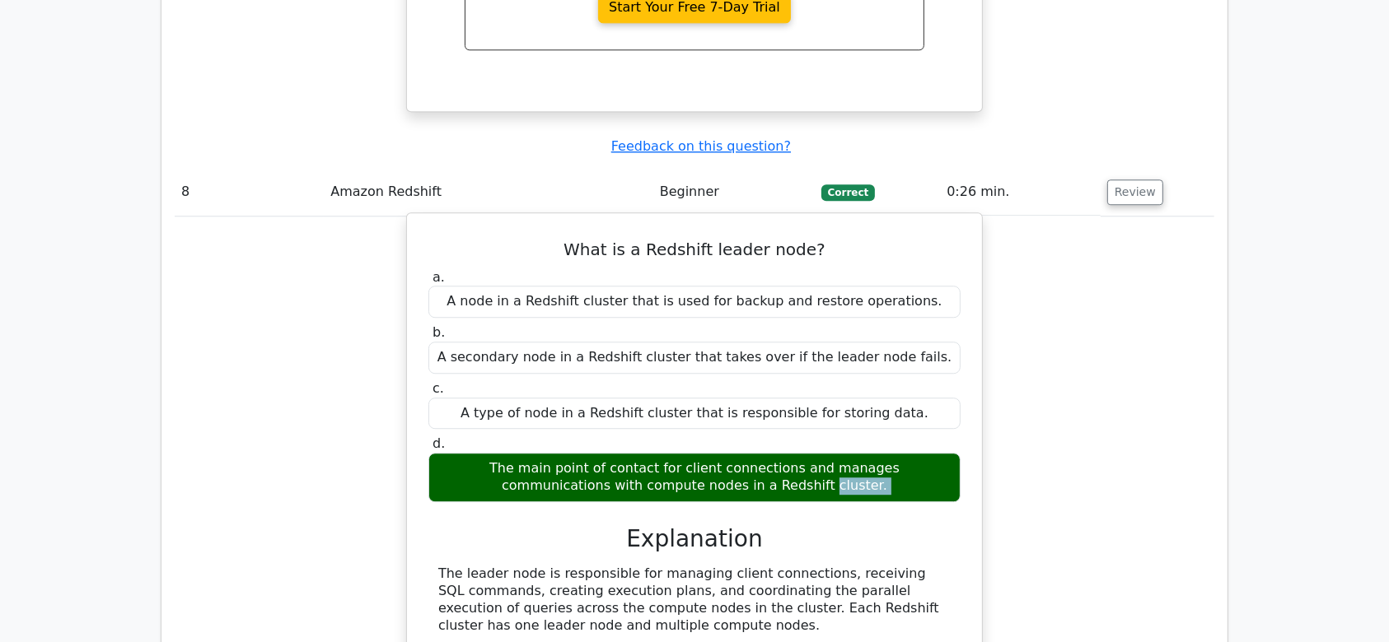
scroll to position [4653, 0]
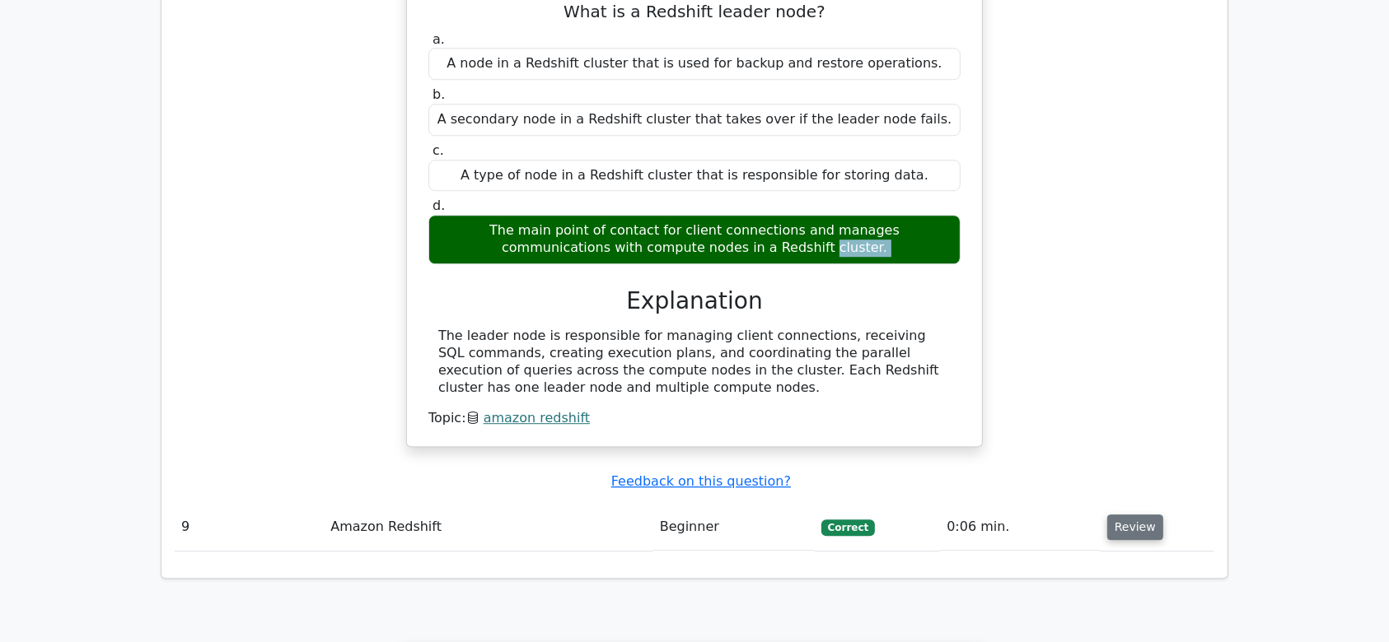
click at [1041, 481] on button "Review" at bounding box center [1135, 528] width 56 height 26
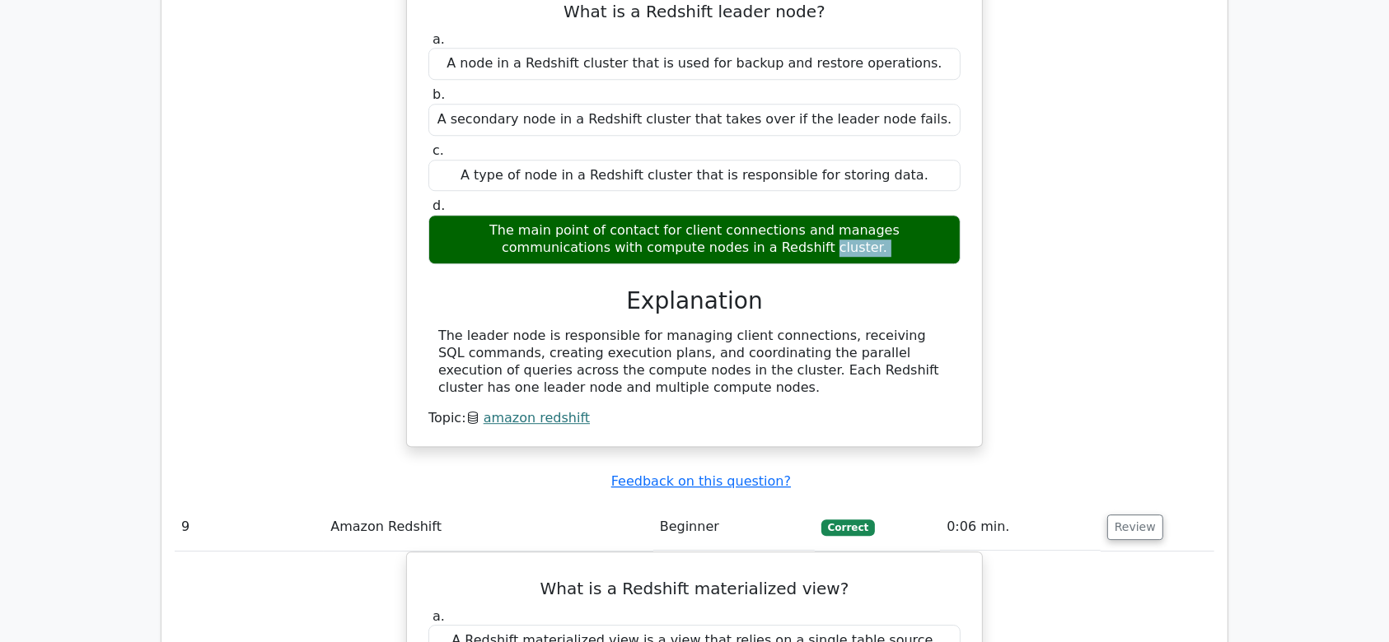
scroll to position [4983, 0]
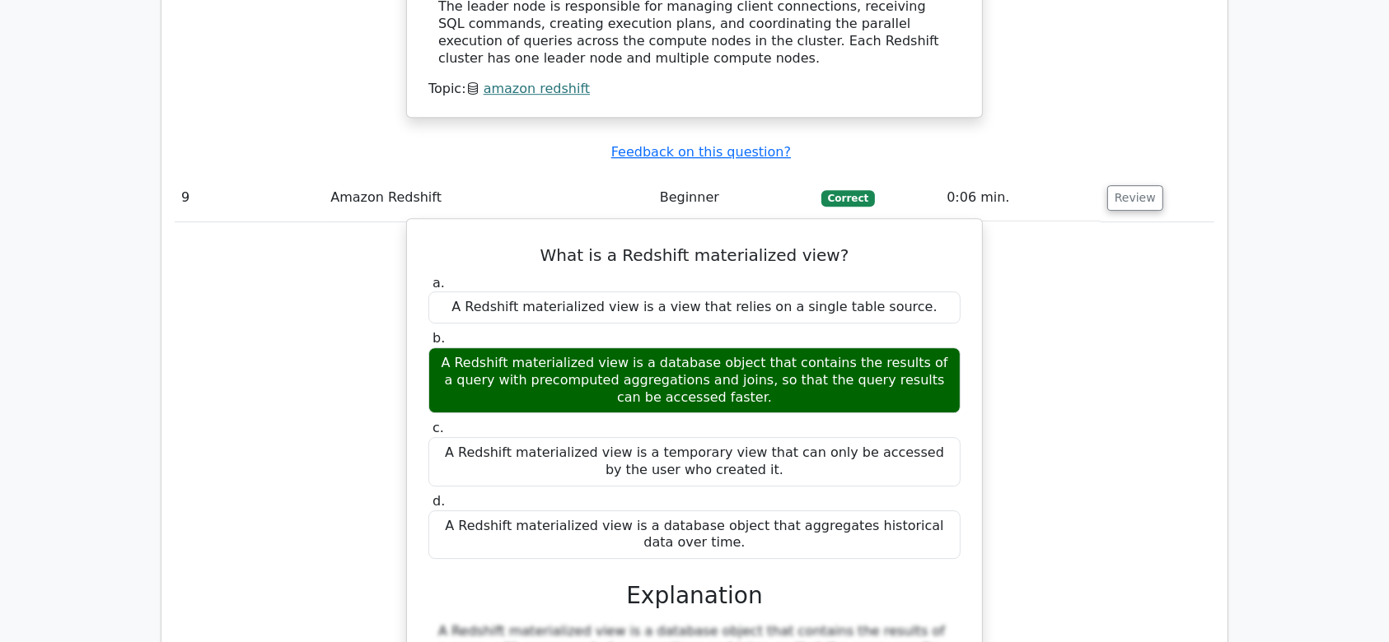
click at [704, 245] on h5 "What is a Redshift materialized view?" at bounding box center [694, 255] width 535 height 20
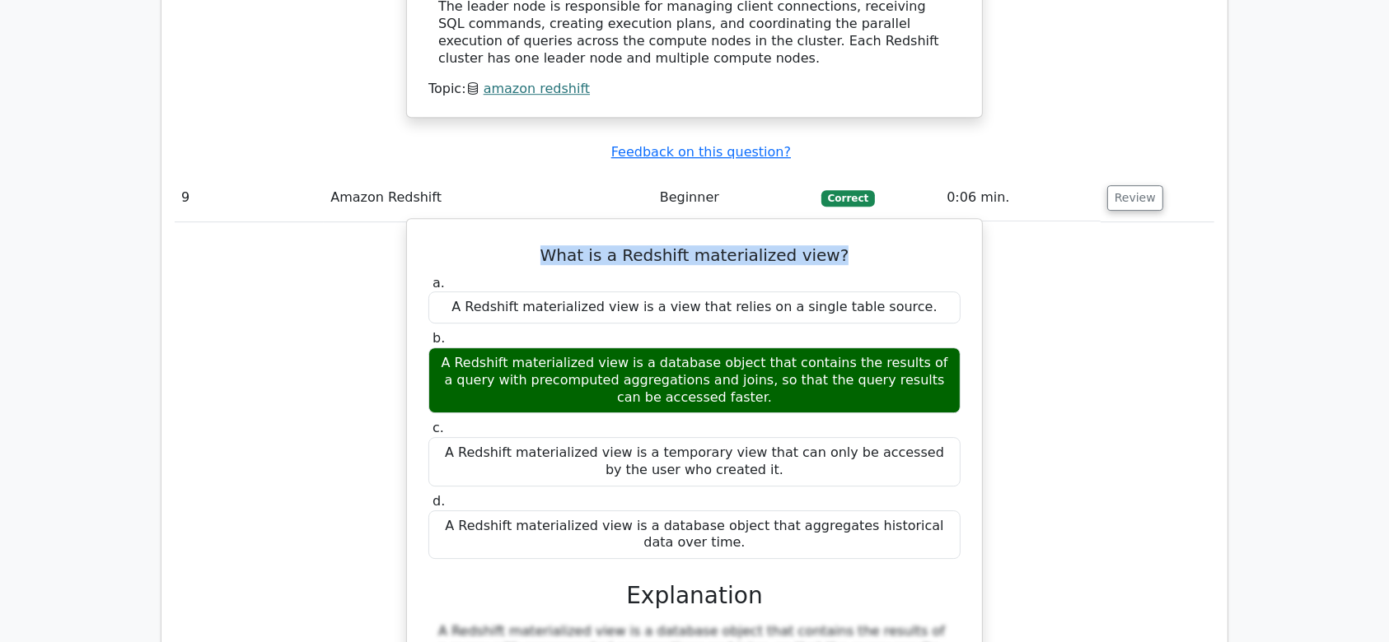
click at [704, 245] on h5 "What is a Redshift materialized view?" at bounding box center [694, 255] width 535 height 20
copy div "What is a Redshift materialized view?"
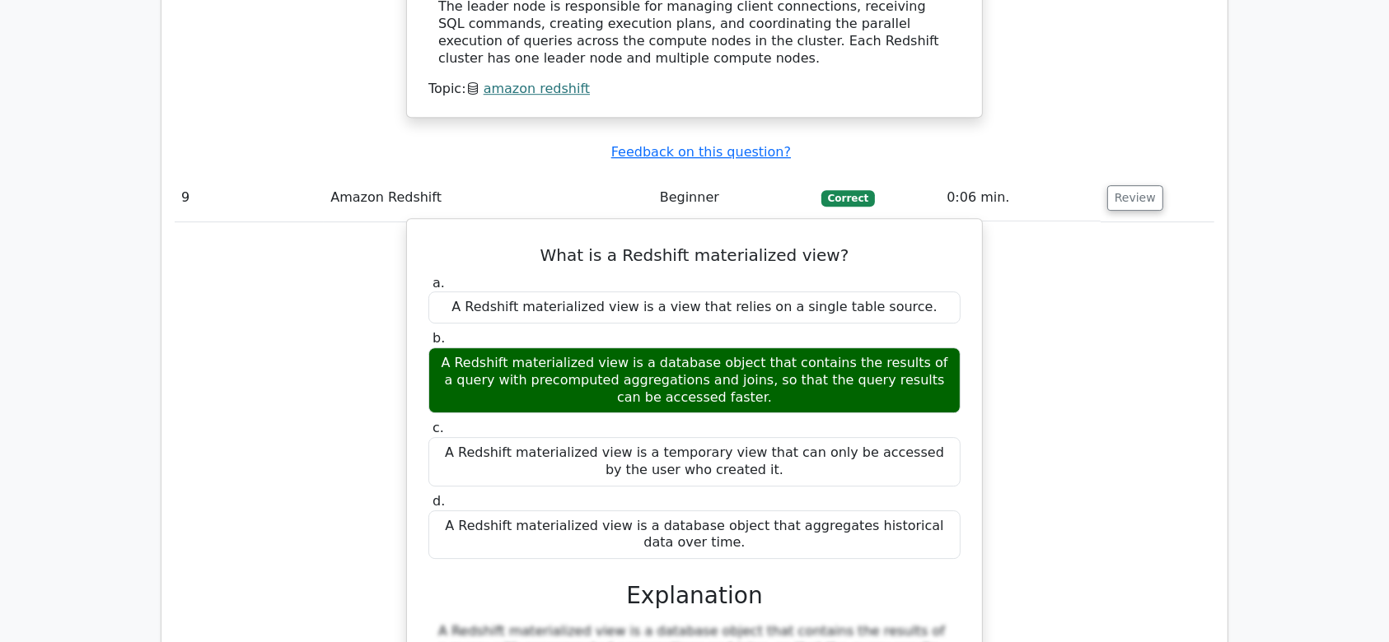
click at [656, 348] on div "A Redshift materialized view is a database object that contains the results of …" at bounding box center [694, 381] width 532 height 66
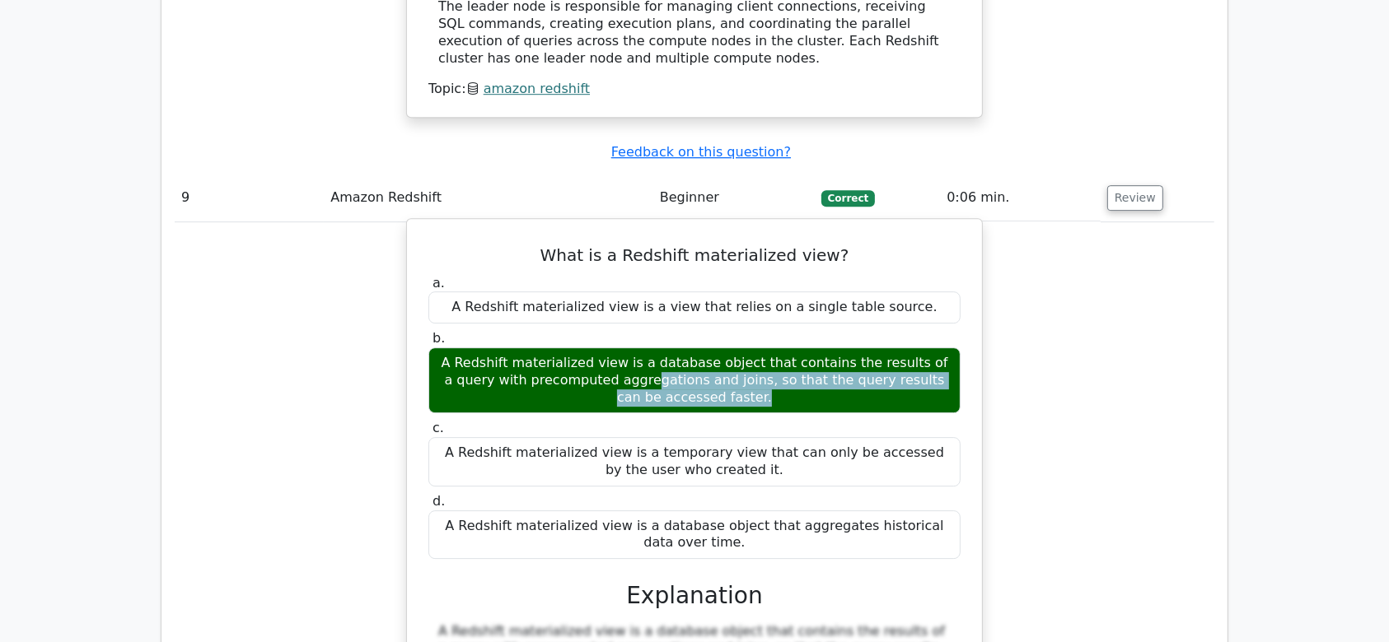
click at [656, 348] on div "A Redshift materialized view is a database object that contains the results of …" at bounding box center [694, 381] width 532 height 66
